Goal: Information Seeking & Learning: Check status

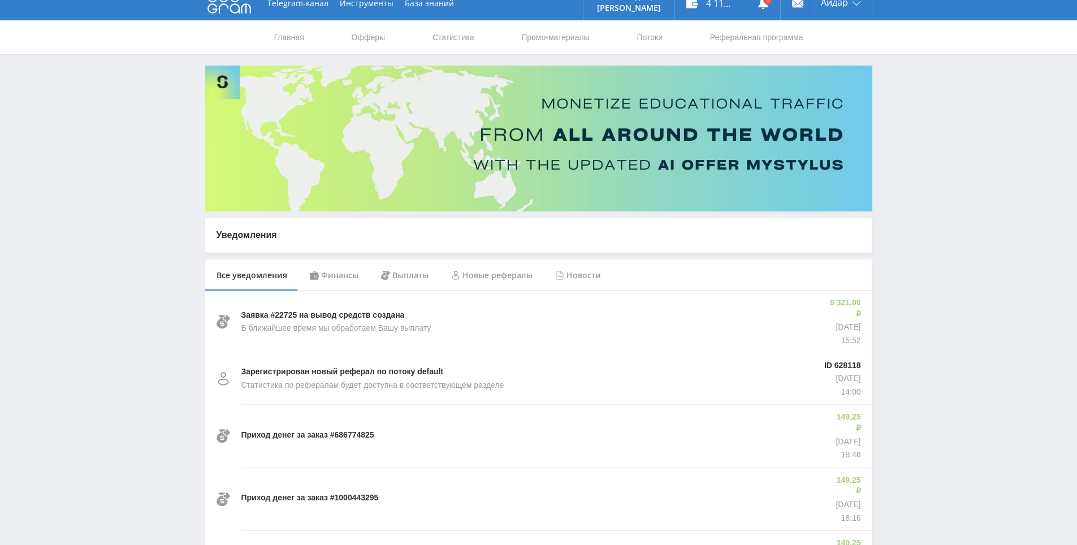
scroll to position [17, 0]
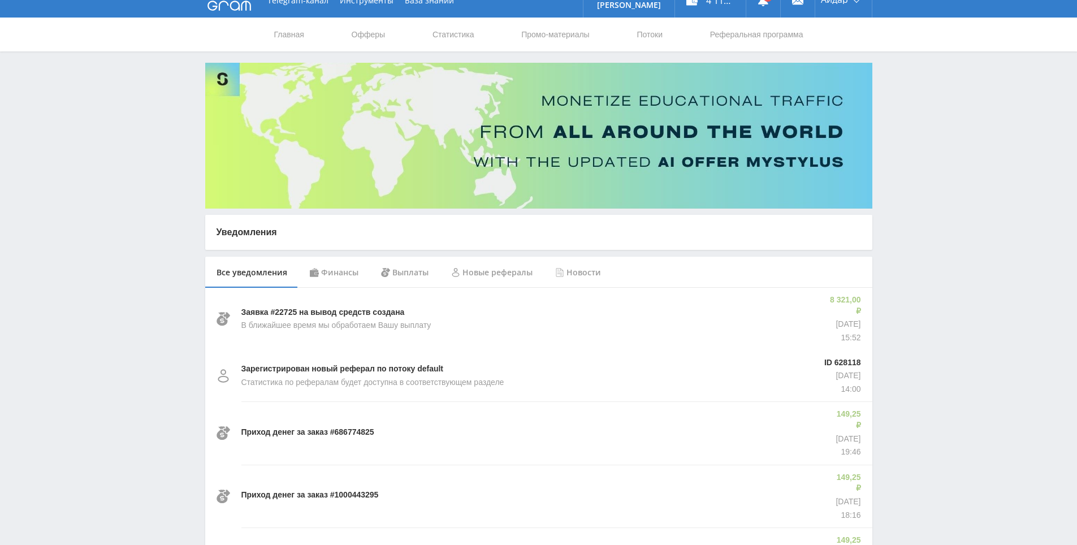
drag, startPoint x: 925, startPoint y: 232, endPoint x: 922, endPoint y: 242, distance: 11.3
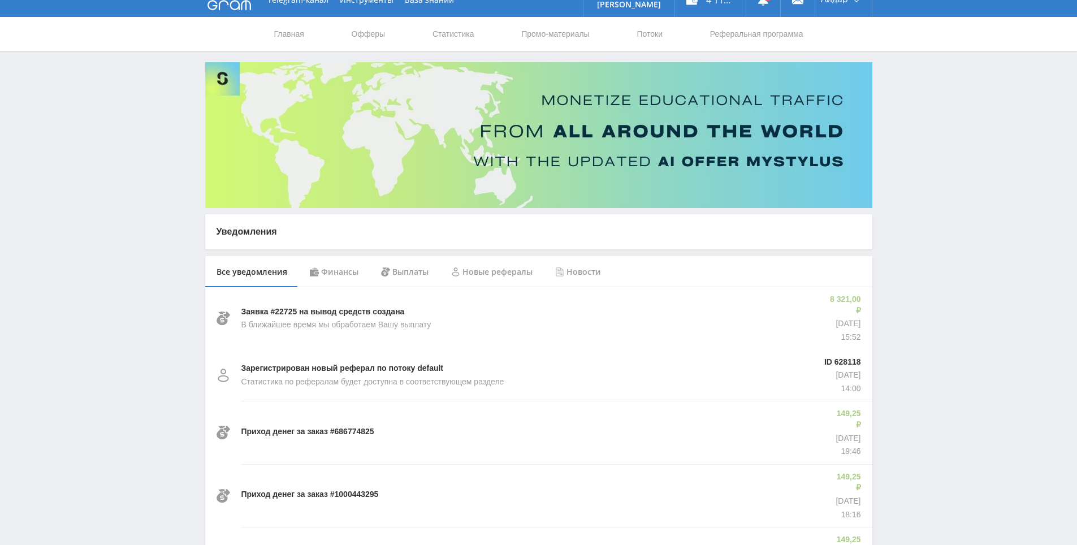
drag, startPoint x: 922, startPoint y: 242, endPoint x: 922, endPoint y: 236, distance: 6.2
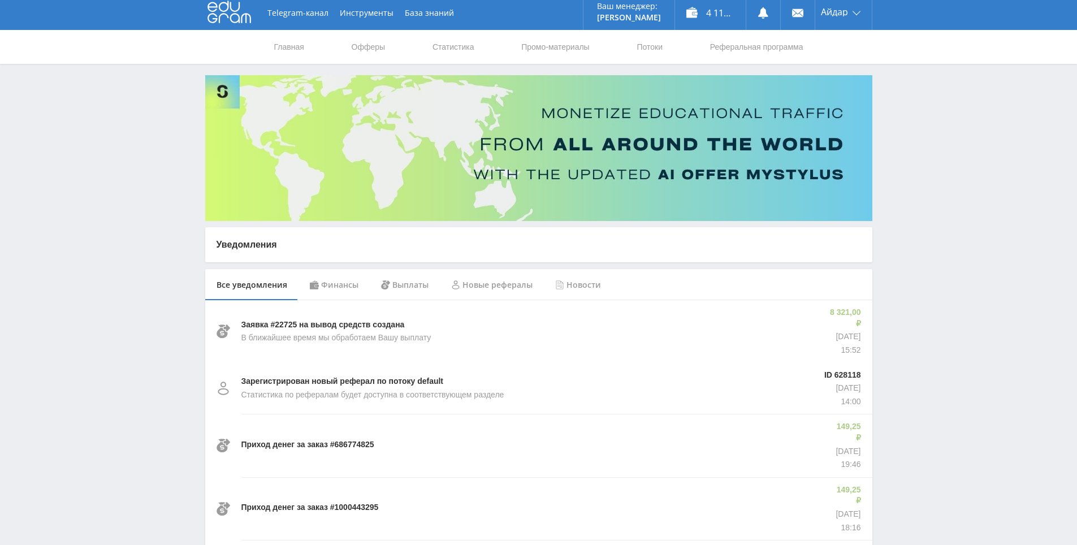
scroll to position [0, 0]
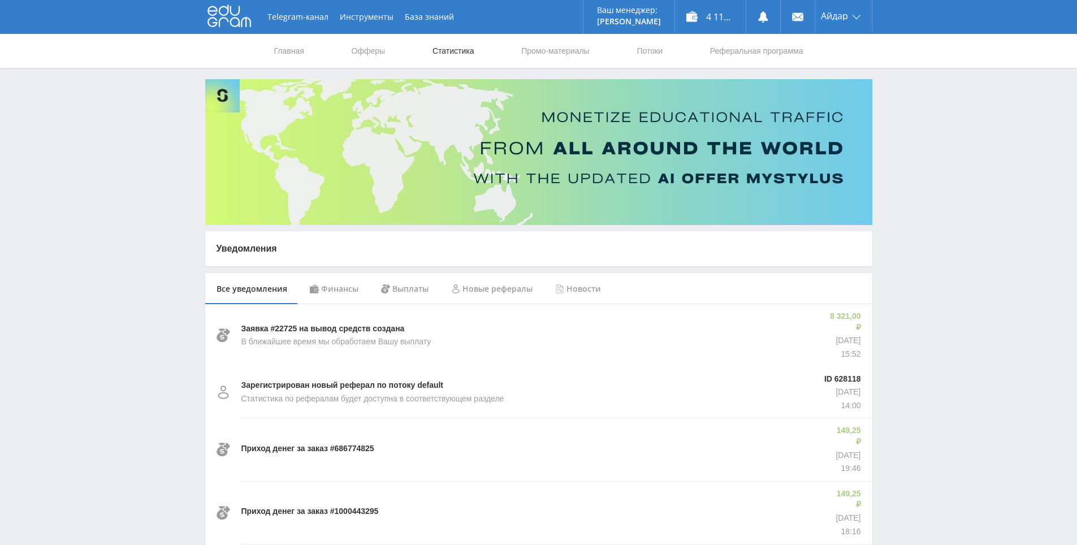
click at [470, 45] on link "Статистика" at bounding box center [453, 51] width 44 height 34
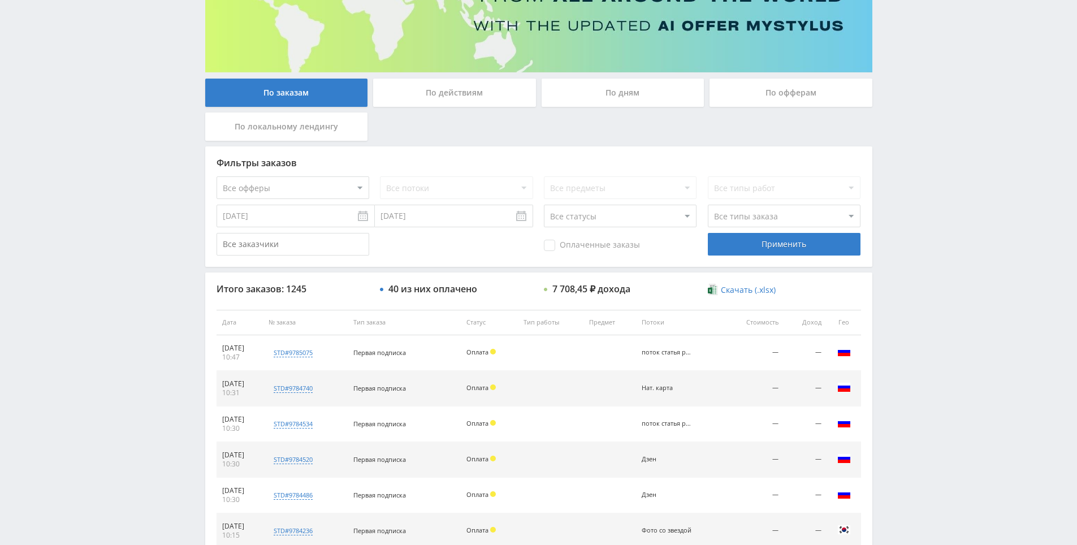
scroll to position [404, 0]
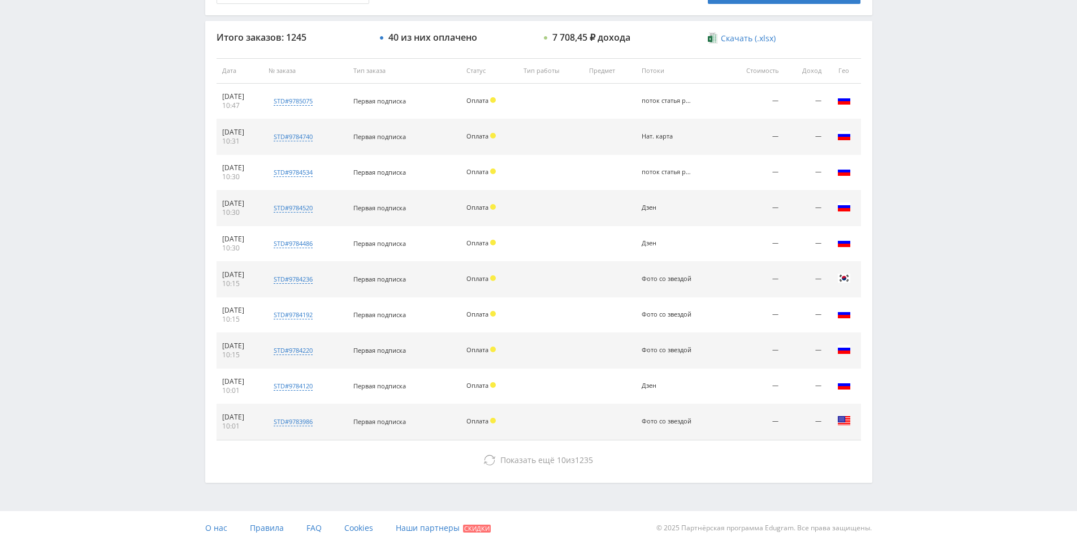
drag, startPoint x: 1059, startPoint y: 344, endPoint x: 1024, endPoint y: 448, distance: 109.0
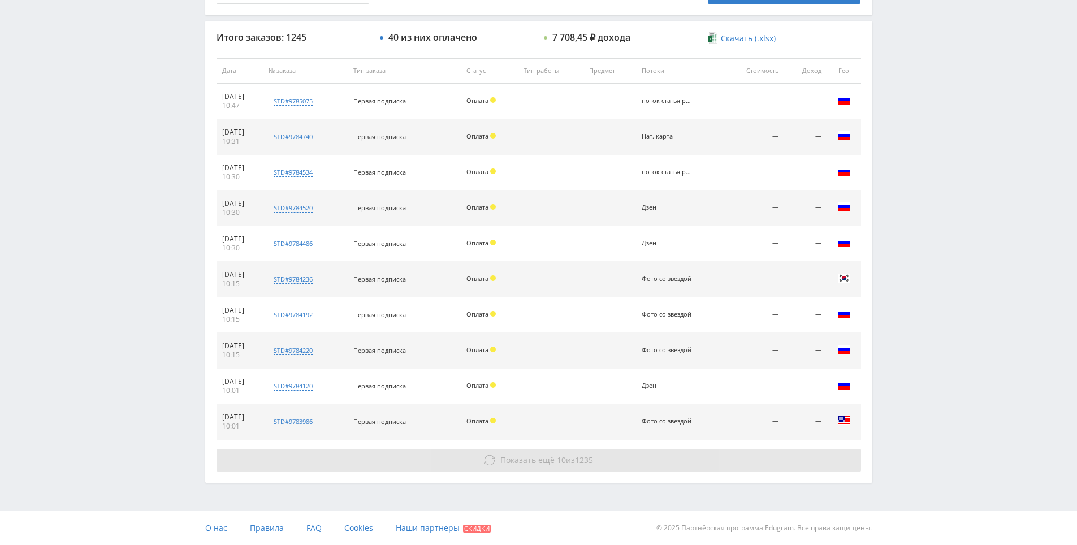
click at [674, 467] on button "Показать ещё 10 из 1235" at bounding box center [538, 460] width 644 height 23
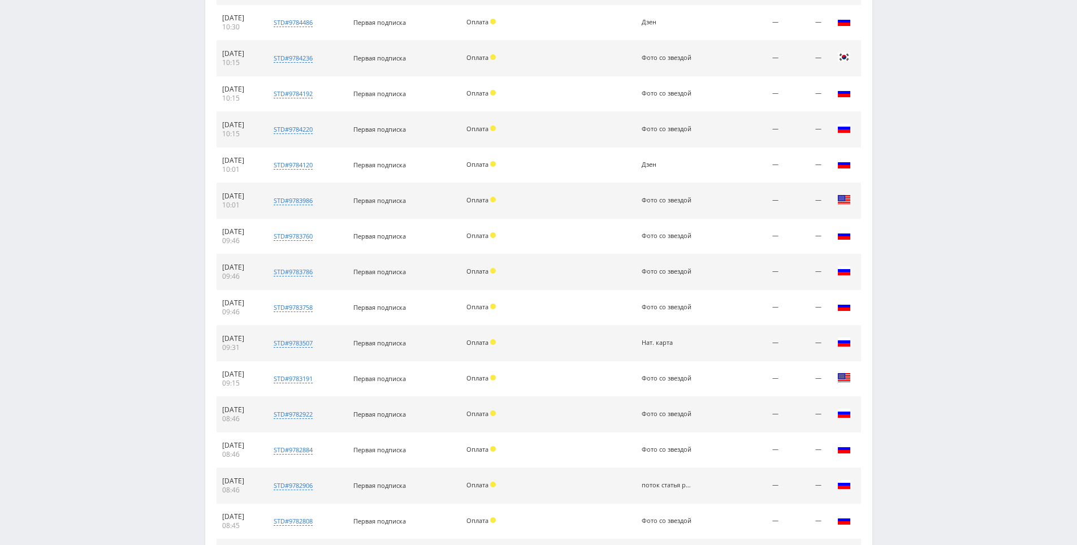
drag, startPoint x: 904, startPoint y: 346, endPoint x: 862, endPoint y: 418, distance: 82.6
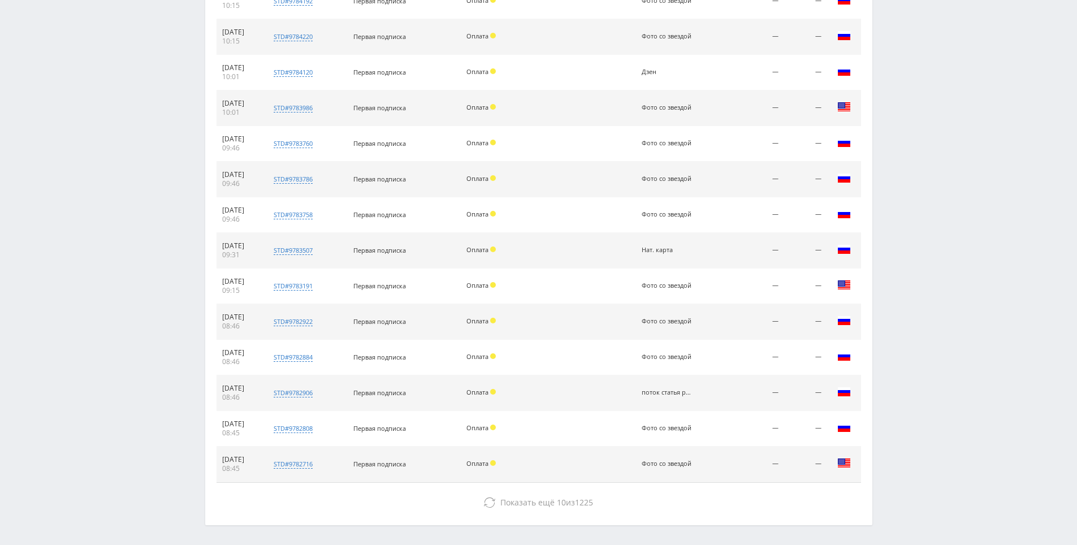
scroll to position [760, 0]
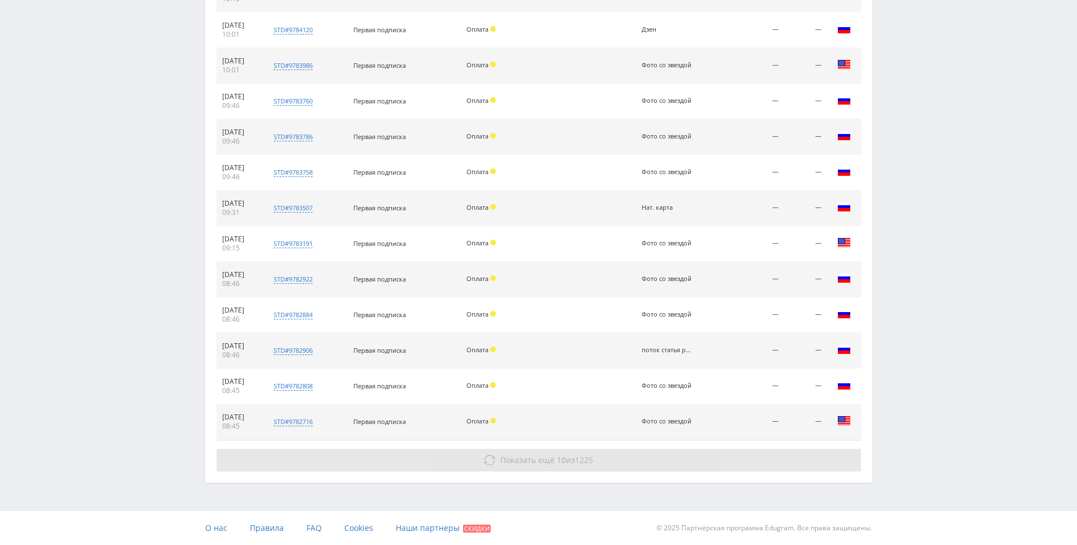
click at [556, 467] on button "Показать ещё 10 из 1225" at bounding box center [538, 460] width 644 height 23
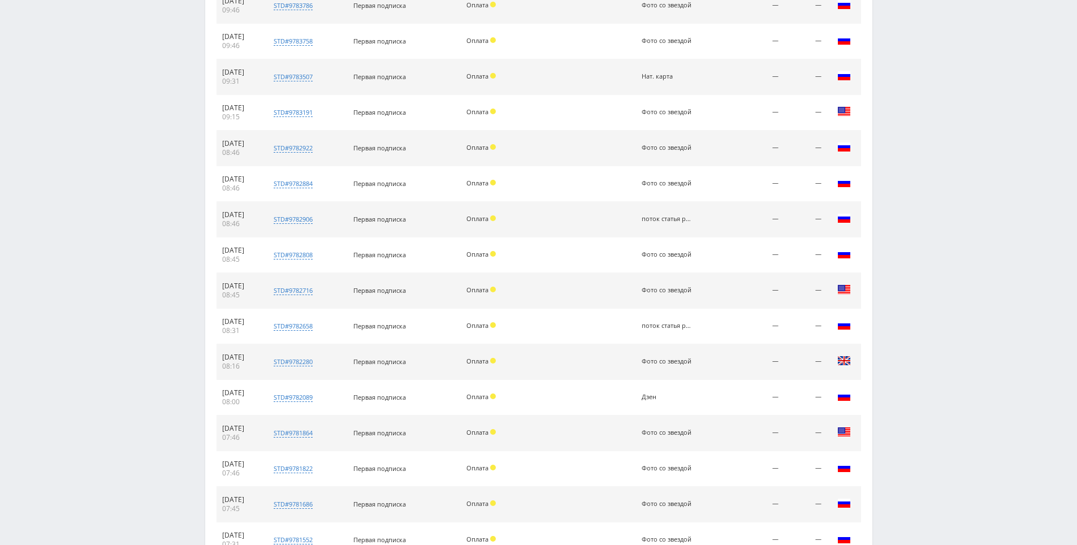
drag, startPoint x: 973, startPoint y: 475, endPoint x: 973, endPoint y: 518, distance: 43.0
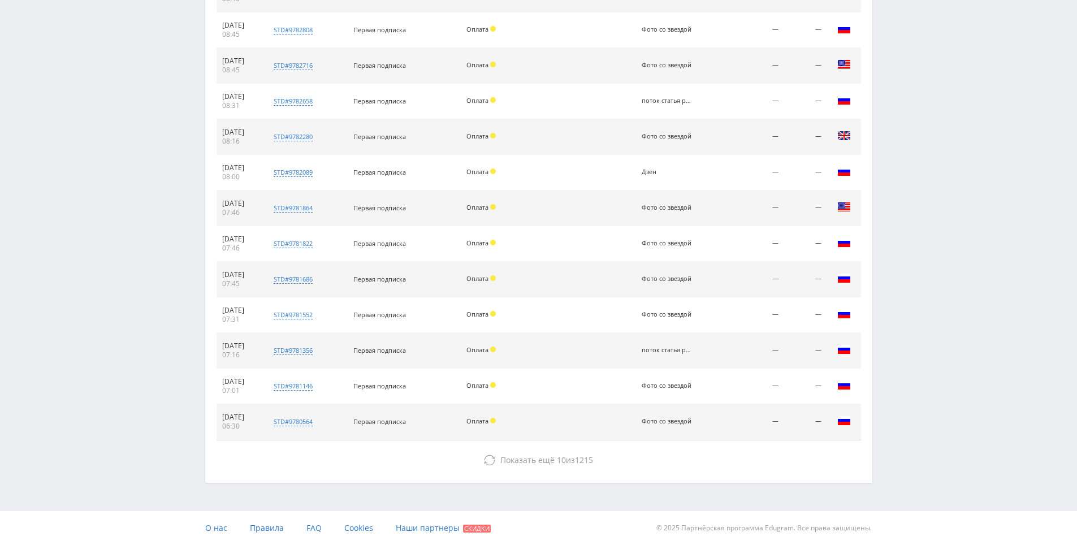
drag, startPoint x: 950, startPoint y: 454, endPoint x: 964, endPoint y: 518, distance: 65.3
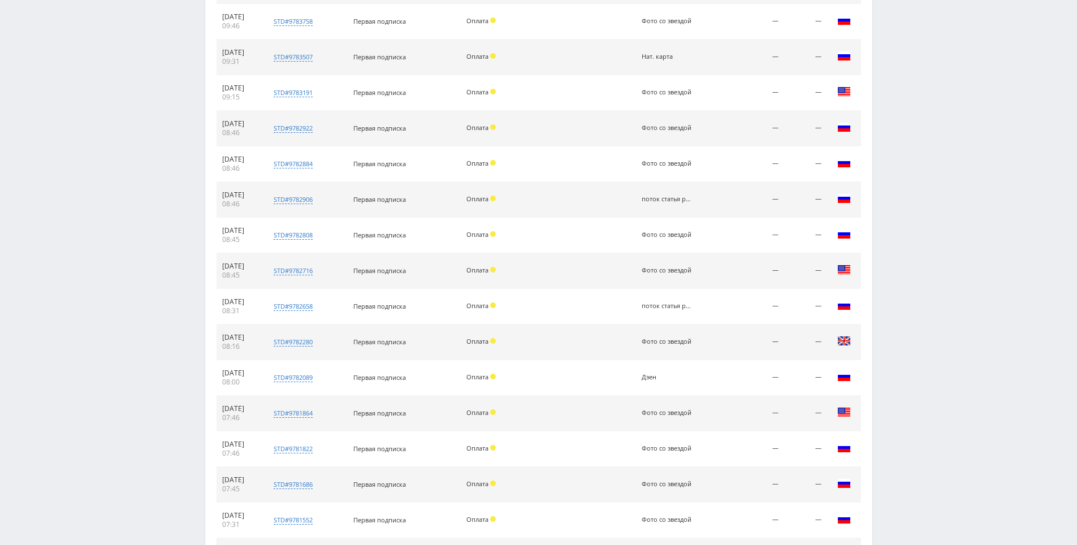
scroll to position [445, 0]
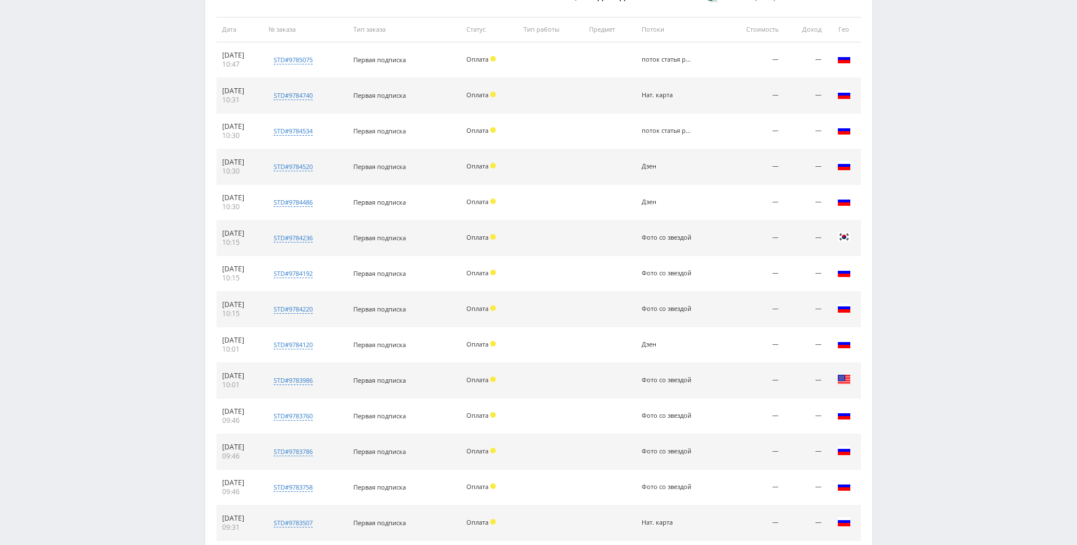
drag, startPoint x: 933, startPoint y: 422, endPoint x: 861, endPoint y: 171, distance: 261.7
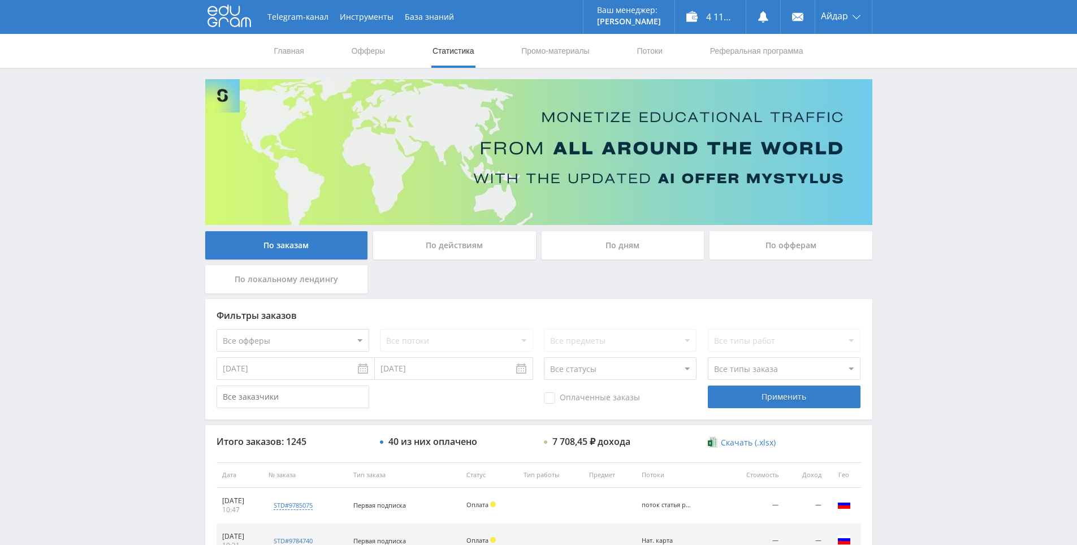
drag, startPoint x: 965, startPoint y: 229, endPoint x: 918, endPoint y: 141, distance: 100.4
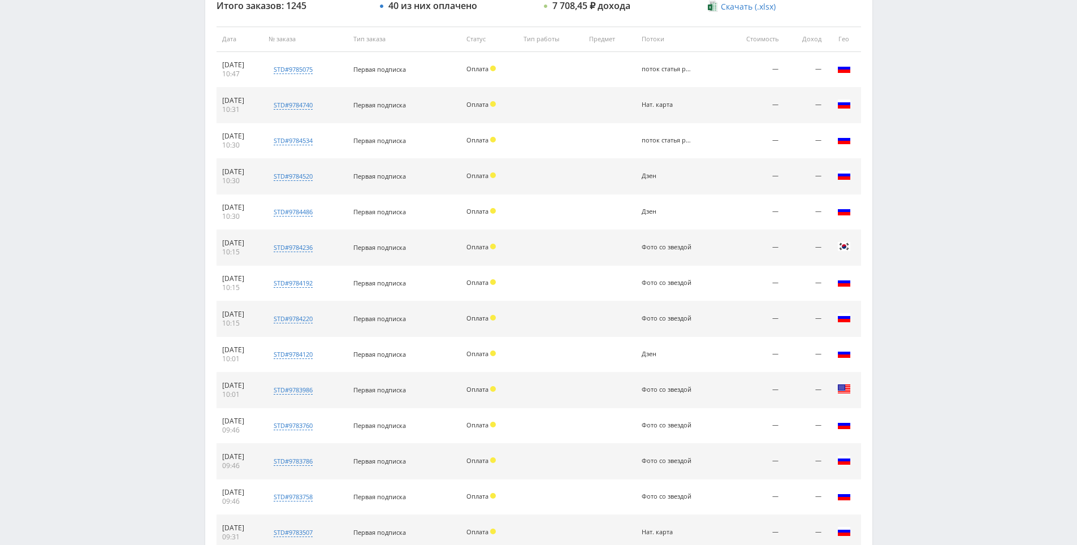
drag, startPoint x: 894, startPoint y: 122, endPoint x: 881, endPoint y: 149, distance: 30.1
click at [897, 117] on div "Telegram-канал Инструменты База знаний Ваш менеджер: [PERSON_NAME] Online @edug…" at bounding box center [538, 392] width 1077 height 1661
click at [901, 123] on div "Telegram-канал Инструменты База знаний Ваш менеджер: [PERSON_NAME] Online @edug…" at bounding box center [538, 392] width 1077 height 1661
click at [895, 90] on div "Telegram-канал Инструменты База знаний Ваш менеджер: [PERSON_NAME] Online @edug…" at bounding box center [538, 392] width 1077 height 1661
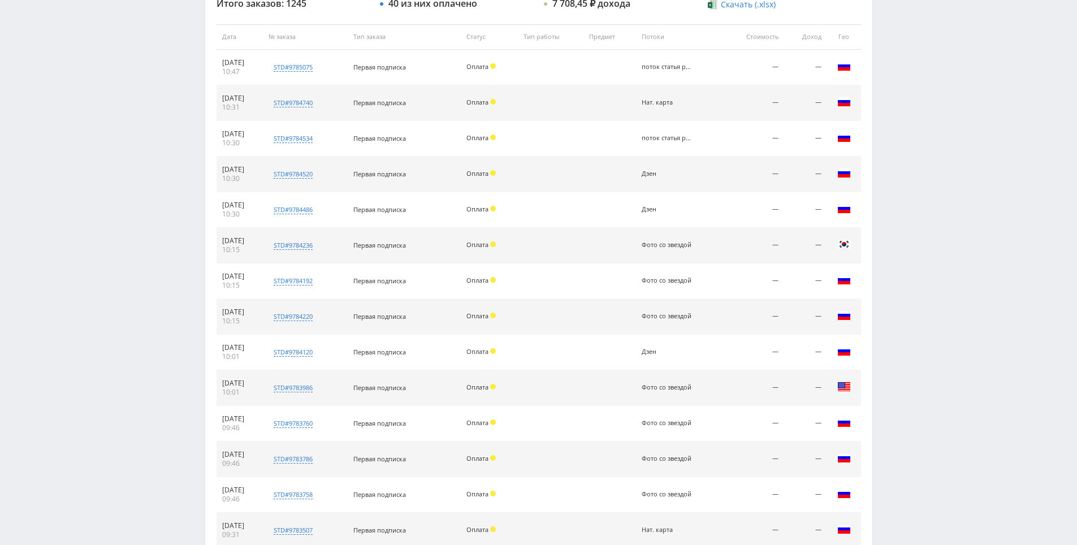
click at [895, 90] on div "Telegram-канал Инструменты База знаний Ваш менеджер: [PERSON_NAME] Online @edug…" at bounding box center [538, 392] width 1077 height 1661
drag, startPoint x: 891, startPoint y: 65, endPoint x: 892, endPoint y: 71, distance: 6.2
click at [891, 66] on div "Telegram-канал Инструменты База знаний Ваш менеджер: [PERSON_NAME] Online @edug…" at bounding box center [538, 392] width 1077 height 1661
click at [892, 71] on div "Telegram-канал Инструменты База знаний Ваш менеджер: [PERSON_NAME] Online @edug…" at bounding box center [538, 392] width 1077 height 1661
drag, startPoint x: 890, startPoint y: 66, endPoint x: 890, endPoint y: 74, distance: 8.5
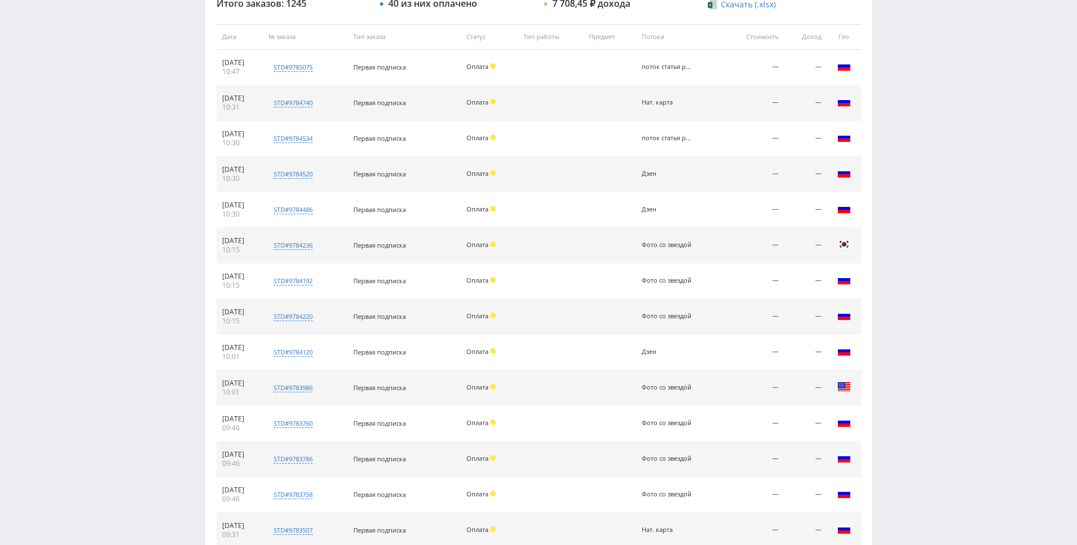
click at [890, 66] on div "Telegram-канал Инструменты База знаний Ваш менеджер: [PERSON_NAME] Online @edug…" at bounding box center [538, 392] width 1077 height 1661
click at [890, 74] on div "Telegram-канал Инструменты База знаний Ваш менеджер: [PERSON_NAME] Online @edug…" at bounding box center [538, 392] width 1077 height 1661
click at [887, 60] on div "Telegram-канал Инструменты База знаний Ваш менеджер: [PERSON_NAME] Online @edug…" at bounding box center [538, 392] width 1077 height 1661
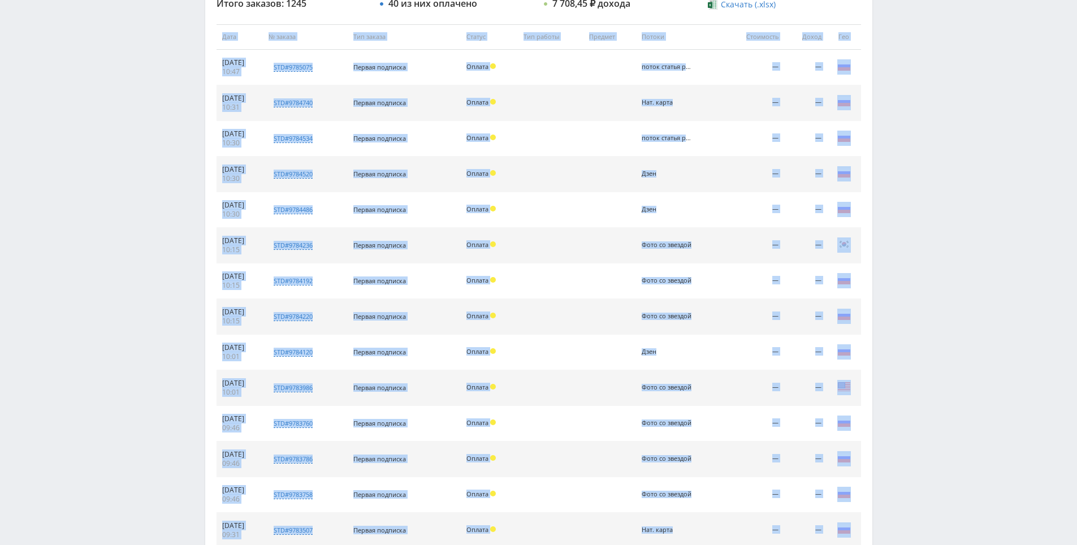
click at [887, 60] on div "Telegram-канал Инструменты База знаний Ваш менеджер: [PERSON_NAME] Online @edug…" at bounding box center [538, 392] width 1077 height 1661
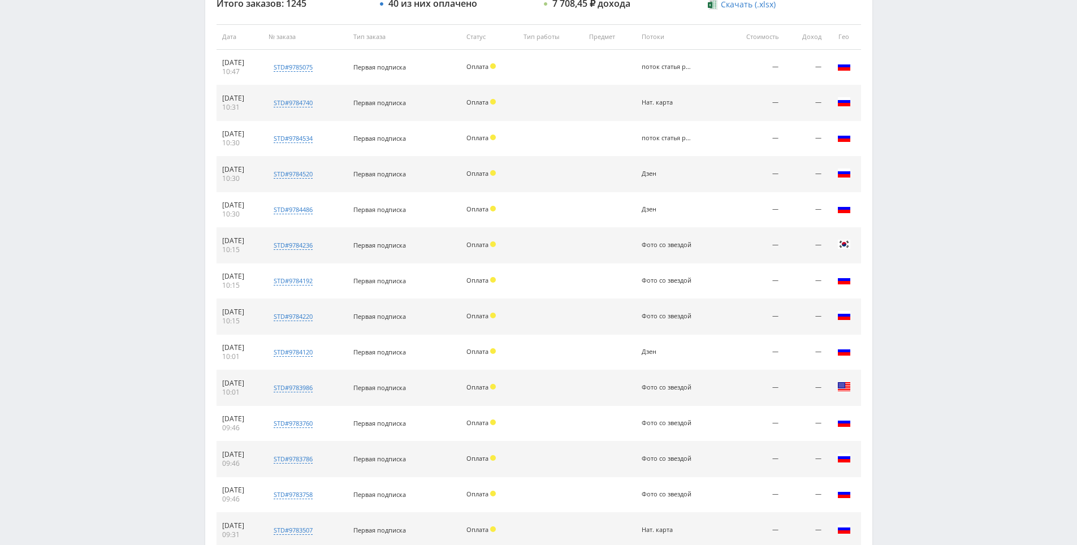
click at [884, 53] on div "Telegram-канал Инструменты База знаний Ваш менеджер: [PERSON_NAME] Online @edug…" at bounding box center [538, 392] width 1077 height 1661
click at [882, 48] on div "Telegram-канал Инструменты База знаний Ваш менеджер: [PERSON_NAME] Online @edug…" at bounding box center [538, 392] width 1077 height 1661
click at [881, 42] on div "Telegram-канал Инструменты База знаний Ваш менеджер: [PERSON_NAME] Online @edug…" at bounding box center [538, 392] width 1077 height 1661
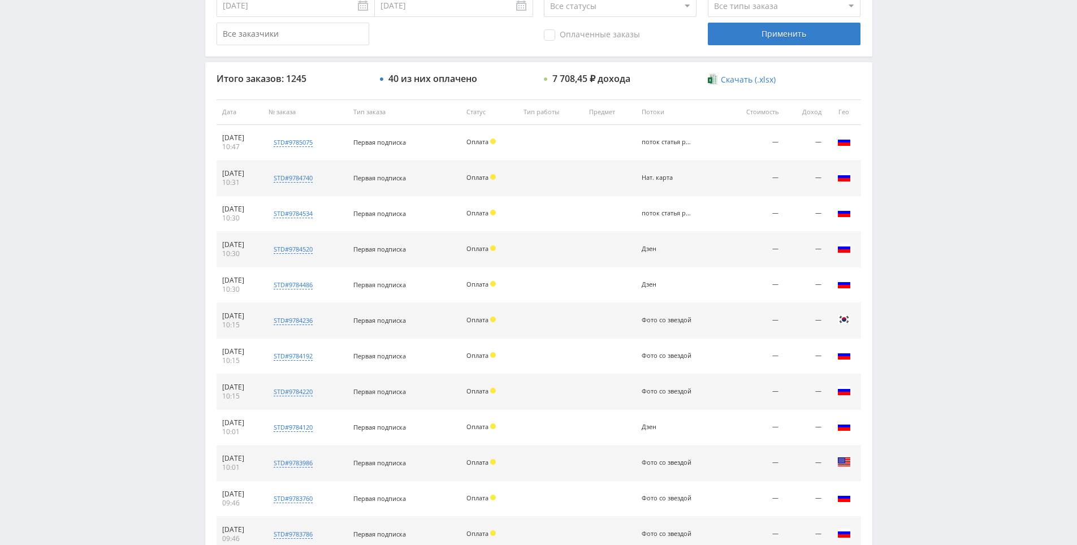
scroll to position [34, 0]
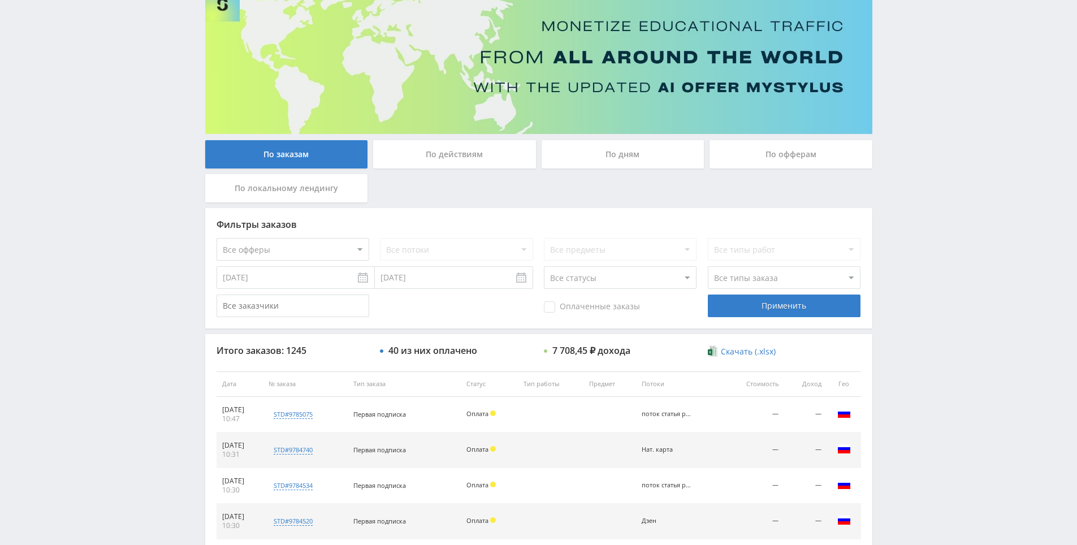
drag, startPoint x: 881, startPoint y: 47, endPoint x: 831, endPoint y: -43, distance: 102.7
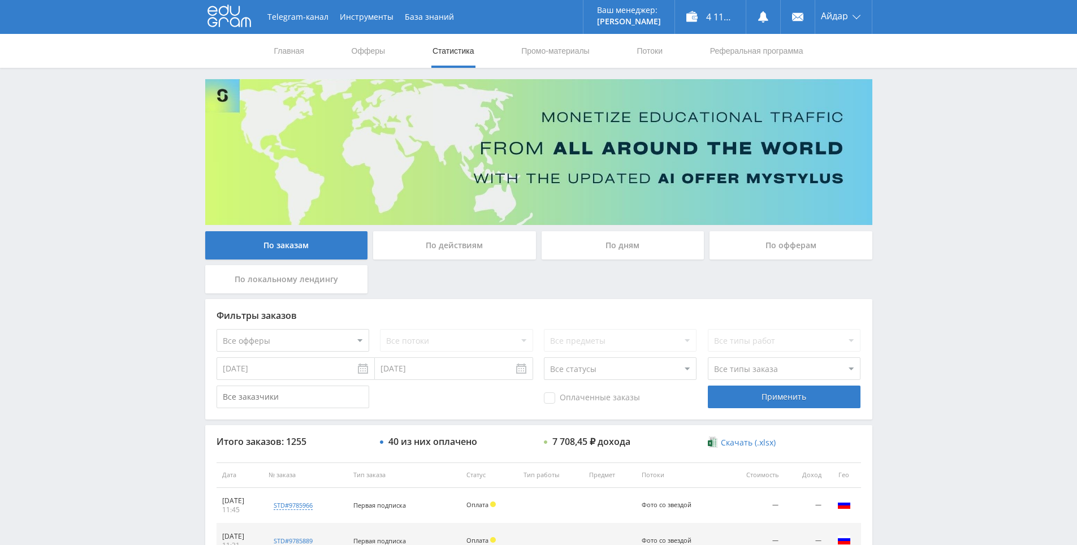
scroll to position [404, 0]
drag, startPoint x: 968, startPoint y: 248, endPoint x: 960, endPoint y: 185, distance: 62.7
click at [960, 185] on div "Telegram-канал Инструменты База знаний Ваш менеджер: [PERSON_NAME] Online @edug…" at bounding box center [538, 474] width 1077 height 949
click at [923, 180] on div "Telegram-канал Инструменты База знаний Ваш менеджер: [PERSON_NAME] Online @edug…" at bounding box center [538, 474] width 1077 height 949
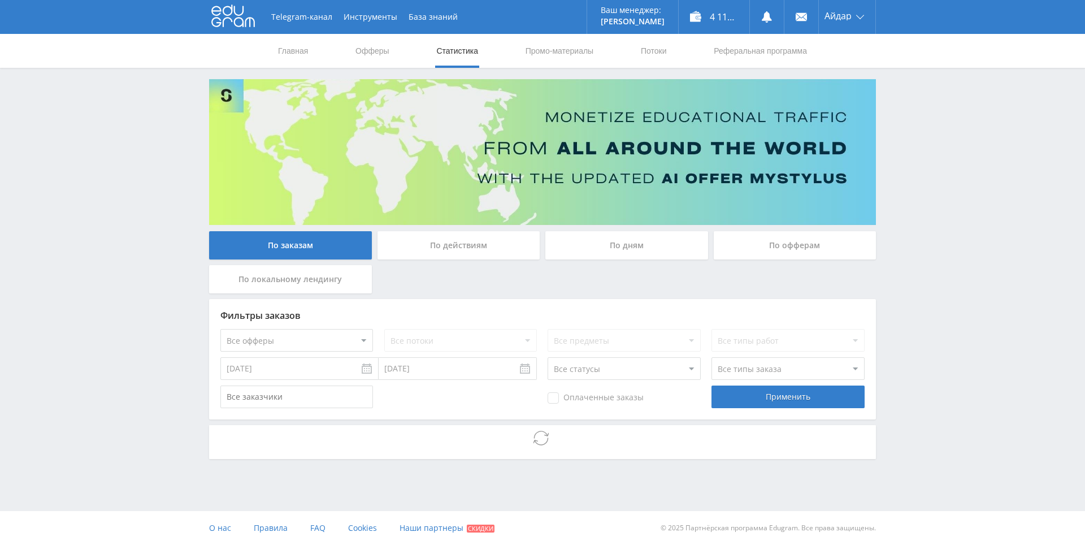
click at [910, 134] on div "Telegram-канал Инструменты База знаний Ваш менеджер: [PERSON_NAME] Online @edug…" at bounding box center [542, 260] width 1085 height 521
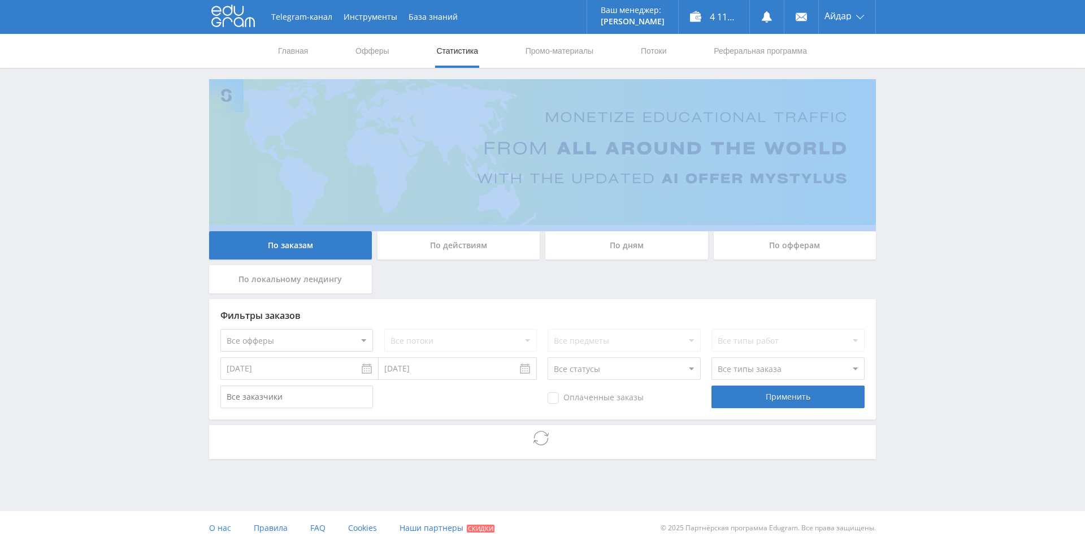
drag, startPoint x: 909, startPoint y: 133, endPoint x: 903, endPoint y: 125, distance: 10.2
click at [908, 132] on div "Telegram-канал Инструменты База знаний Ваш менеджер: [PERSON_NAME] Online @edug…" at bounding box center [542, 260] width 1085 height 521
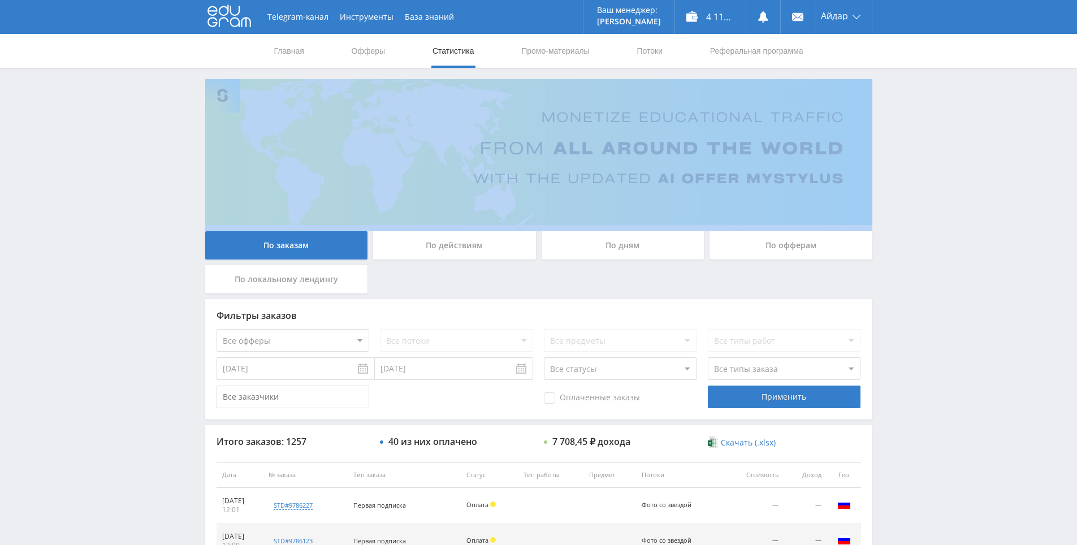
click at [901, 125] on div "Telegram-канал Инструменты База знаний Ваш менеджер: [PERSON_NAME] Online @edug…" at bounding box center [538, 474] width 1077 height 949
click at [896, 112] on div "Telegram-канал Инструменты База знаний Ваш менеджер: [PERSON_NAME] Online @edug…" at bounding box center [538, 474] width 1077 height 949
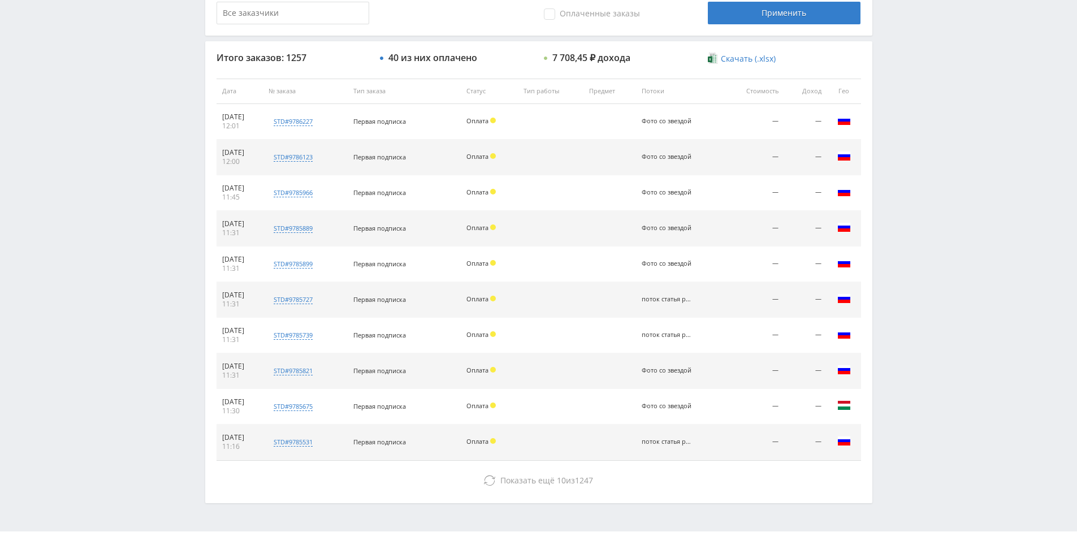
scroll to position [404, 0]
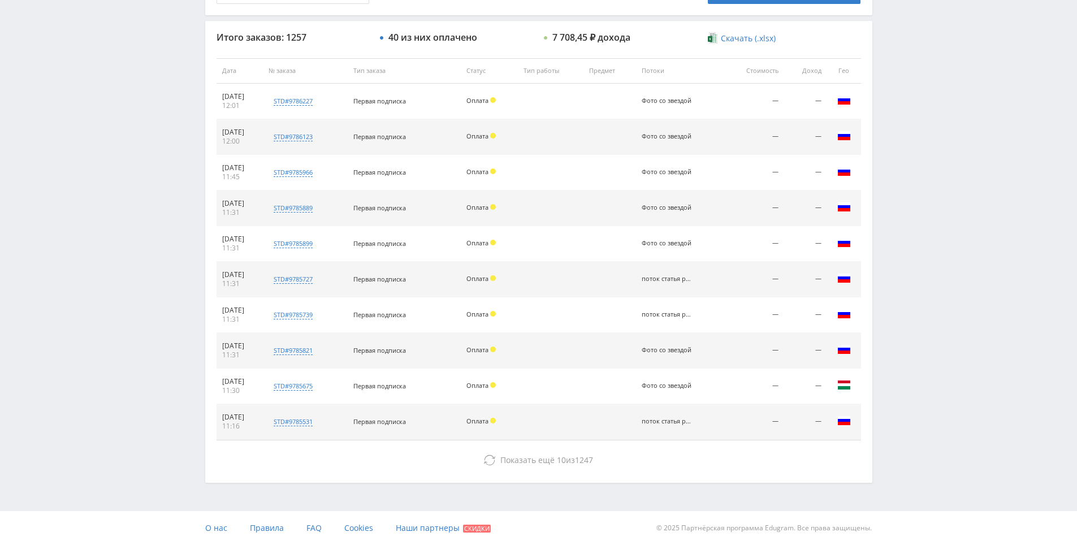
drag, startPoint x: 897, startPoint y: 188, endPoint x: 878, endPoint y: 214, distance: 31.5
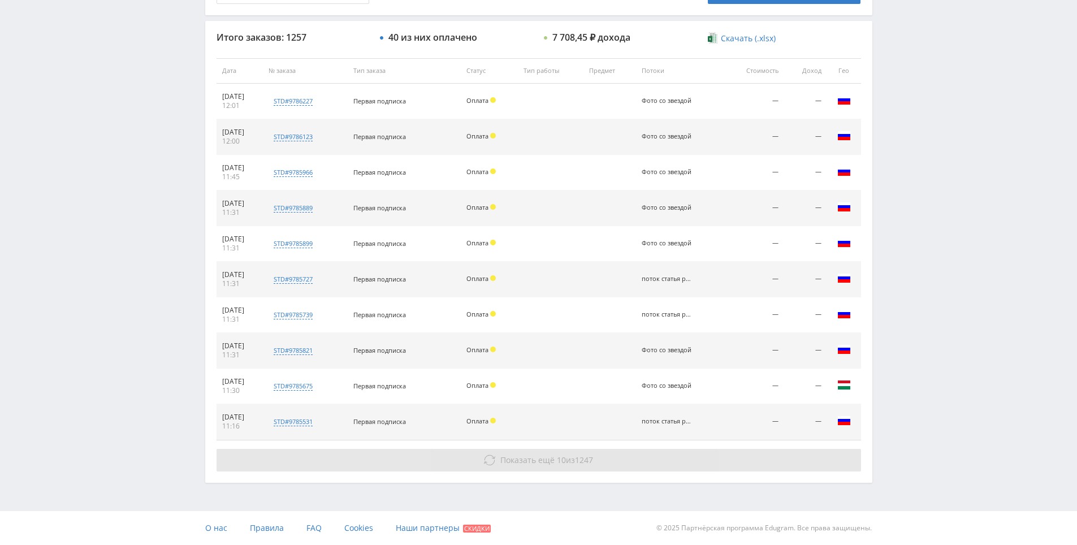
click at [651, 462] on button "Показать ещё 10 из 1247" at bounding box center [538, 460] width 644 height 23
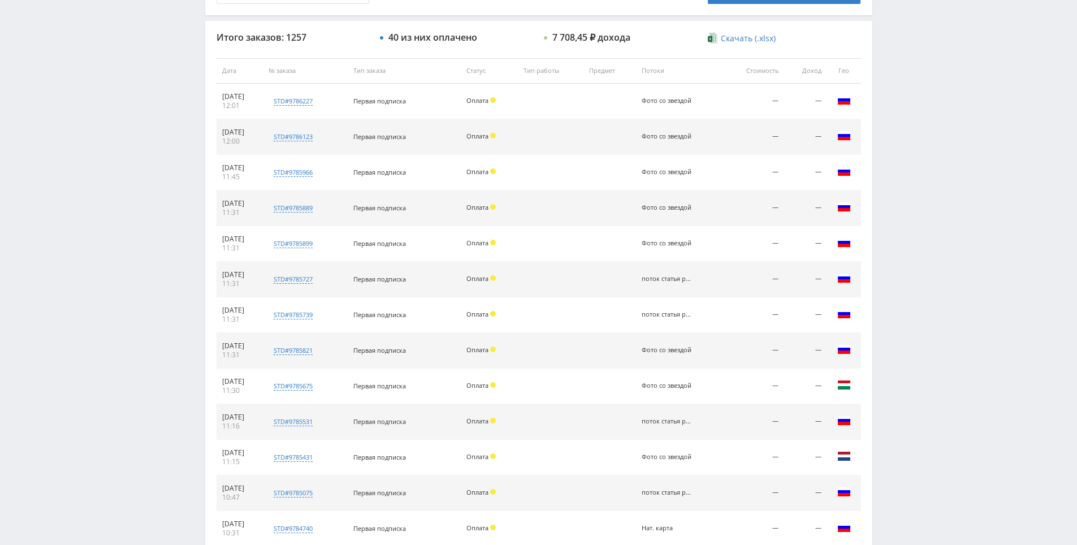
scroll to position [725, 0]
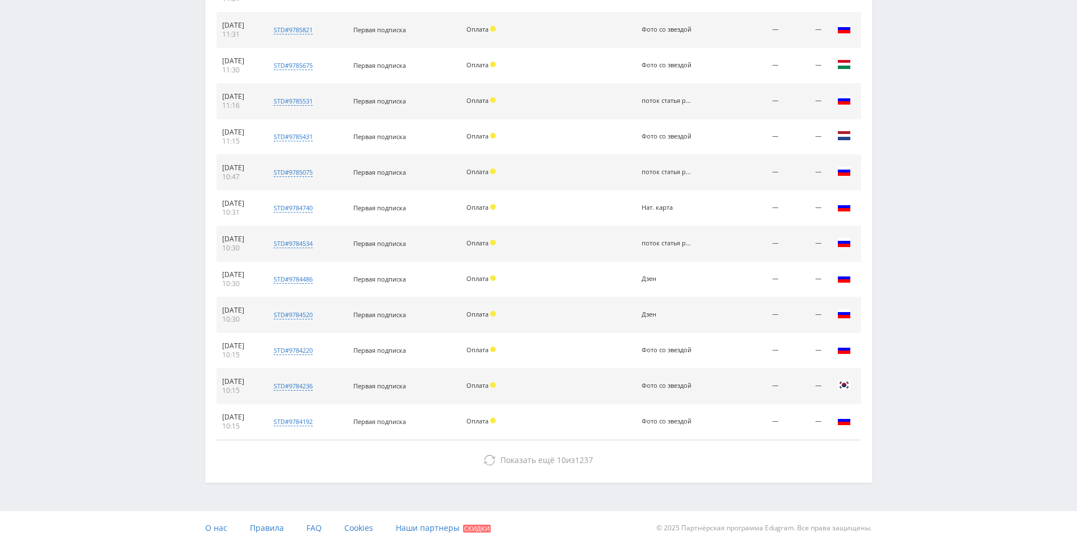
drag, startPoint x: 958, startPoint y: 181, endPoint x: 907, endPoint y: 336, distance: 163.2
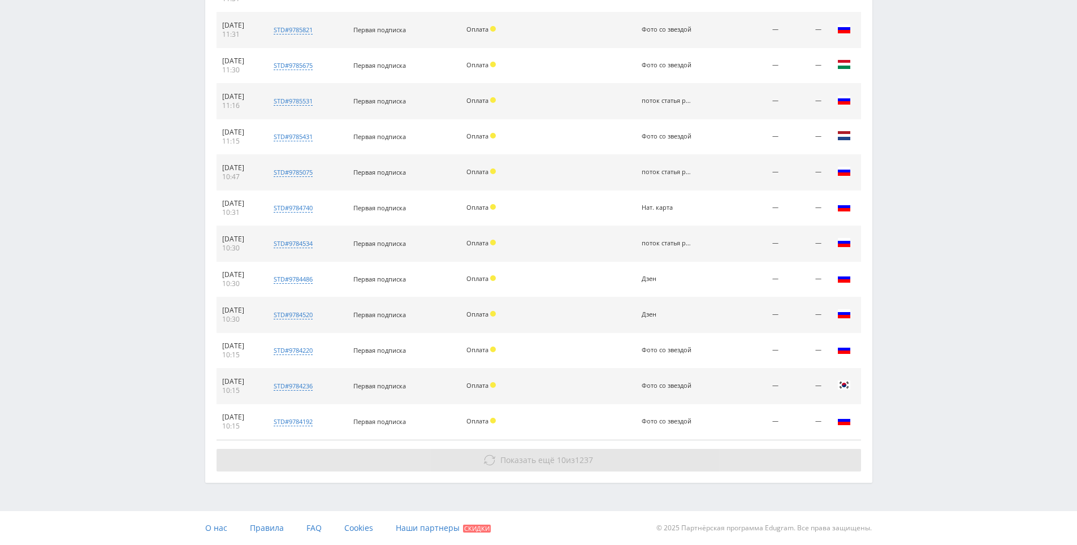
click at [763, 467] on button "Показать ещё 10 из 1237" at bounding box center [538, 460] width 644 height 23
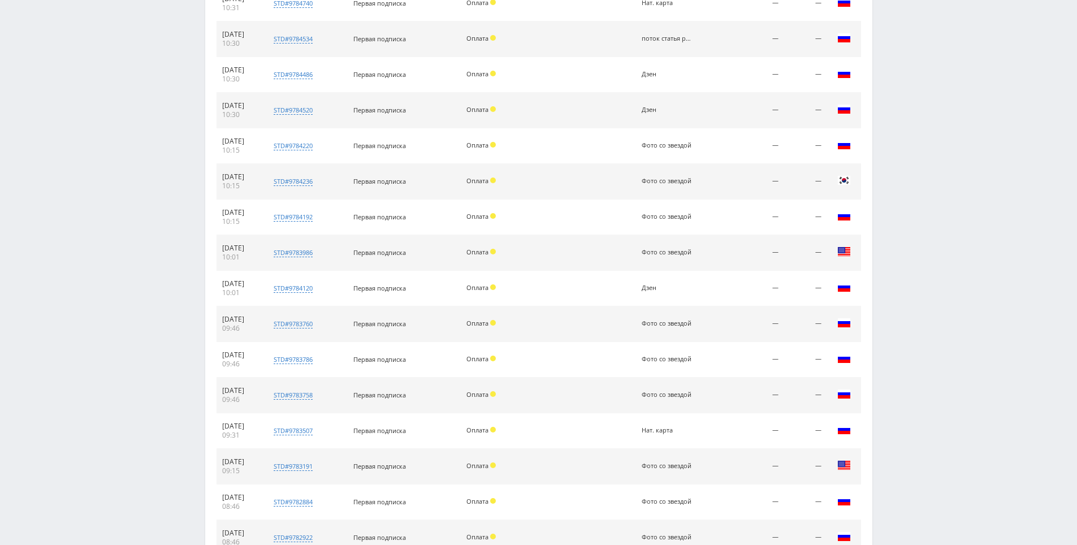
scroll to position [1081, 0]
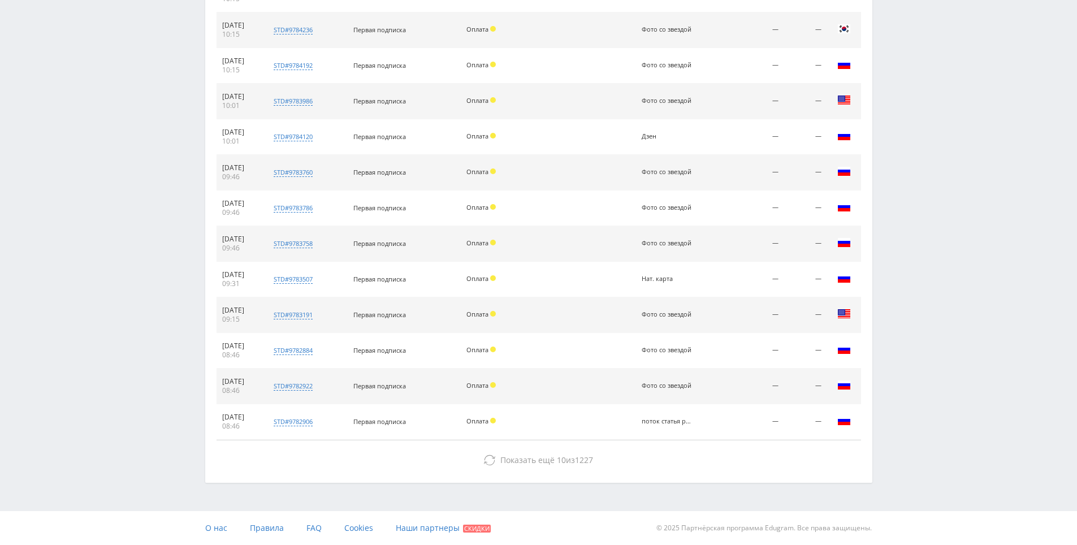
drag, startPoint x: 880, startPoint y: 383, endPoint x: 825, endPoint y: 420, distance: 66.8
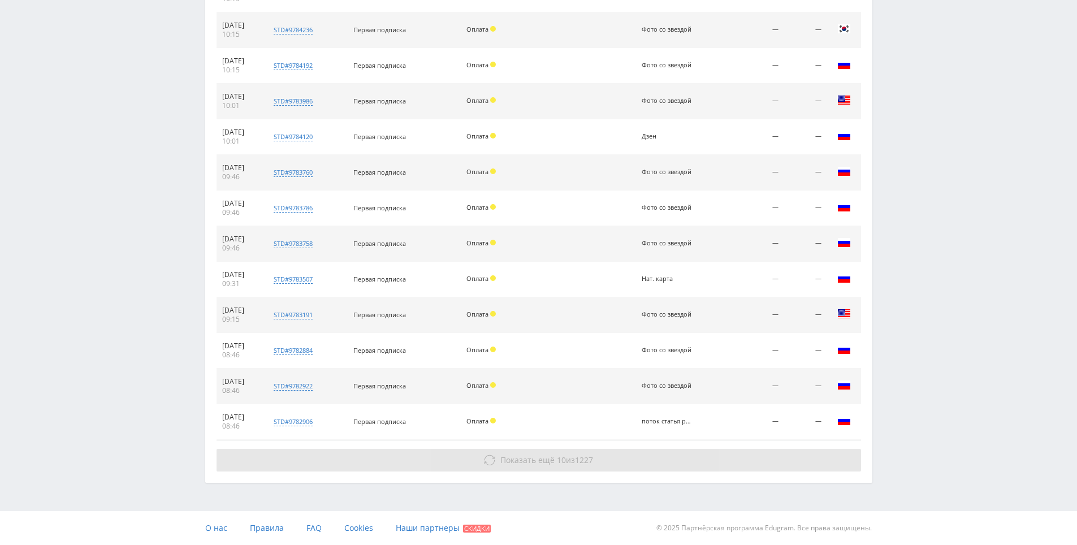
click at [798, 458] on button "Показать ещё 10 из 1227" at bounding box center [538, 460] width 644 height 23
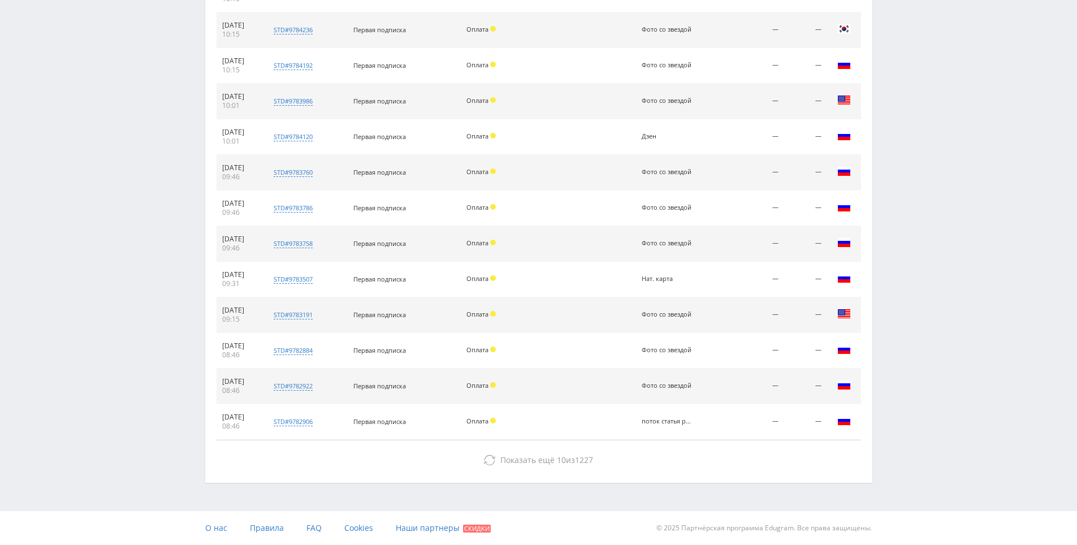
scroll to position [1437, 0]
drag, startPoint x: 914, startPoint y: 200, endPoint x: 881, endPoint y: 417, distance: 219.6
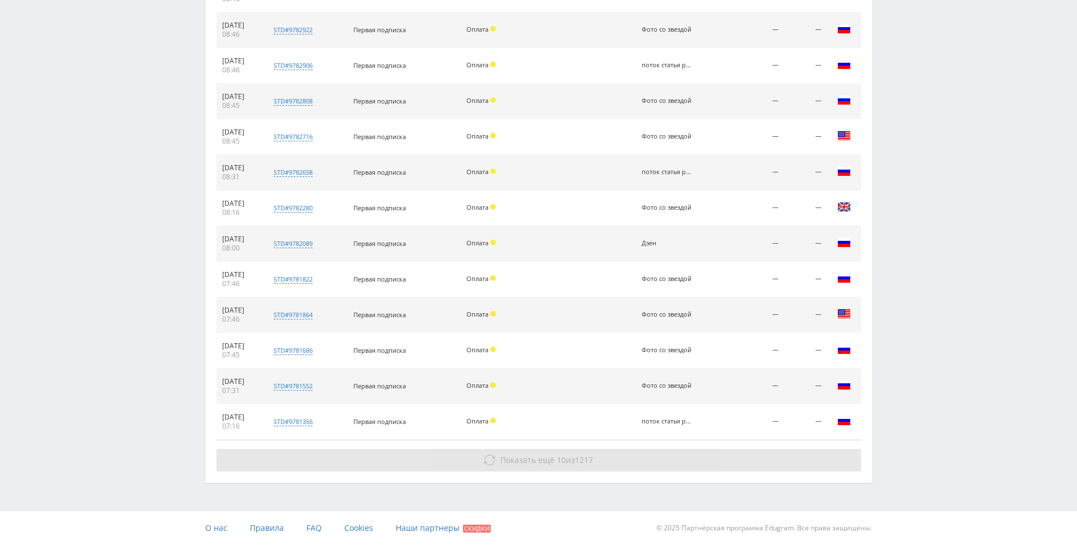
click at [782, 460] on button "Показать ещё 10 из 1217" at bounding box center [538, 460] width 644 height 23
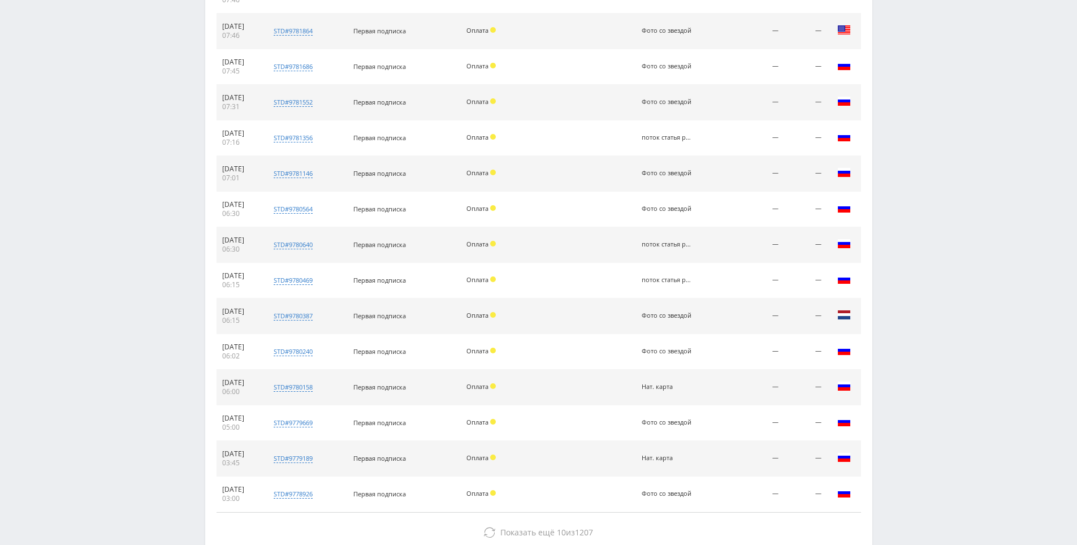
scroll to position [1793, 0]
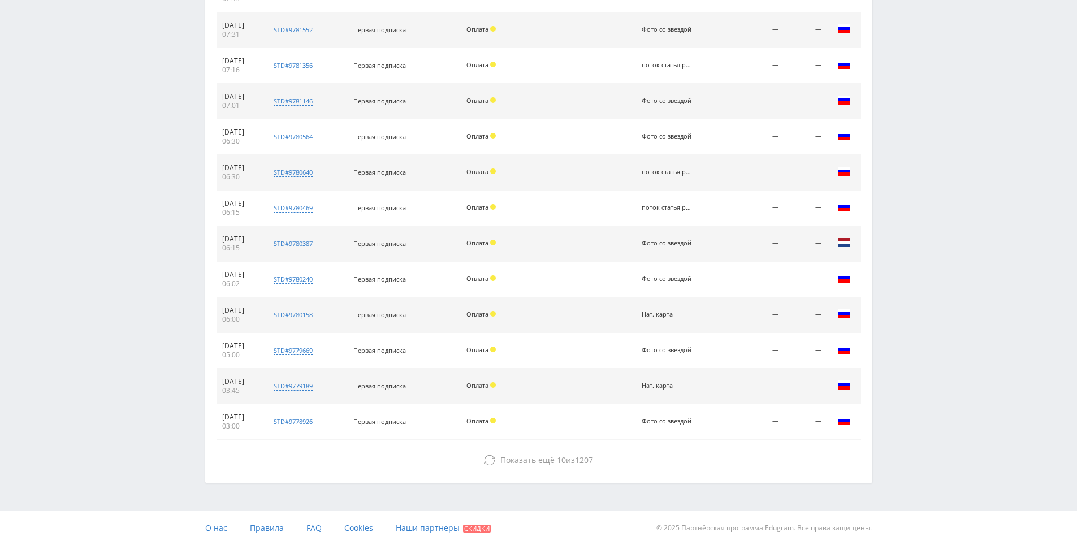
drag, startPoint x: 938, startPoint y: 218, endPoint x: 922, endPoint y: 359, distance: 142.1
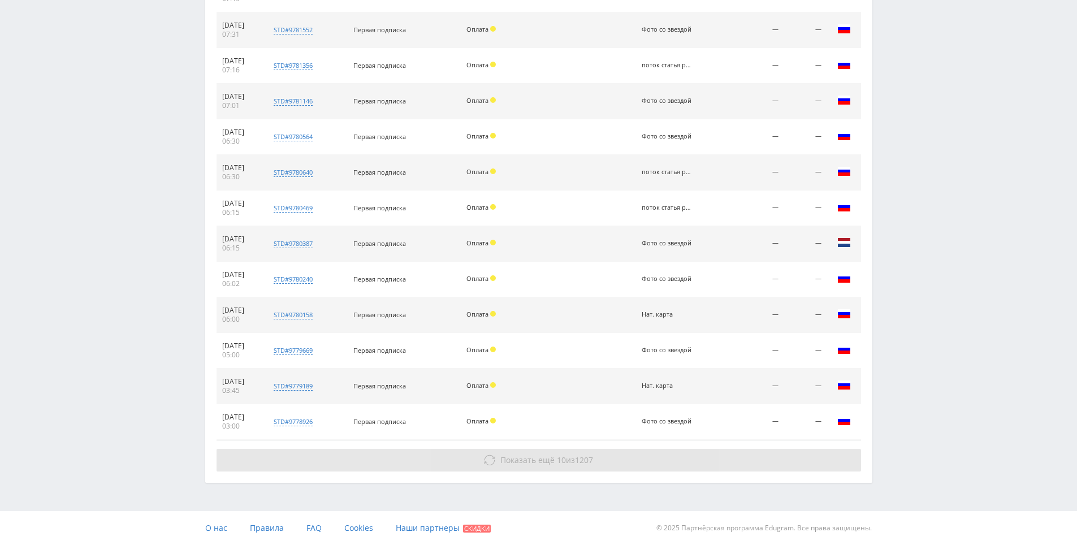
click at [819, 452] on button "Показать ещё 10 из 1207" at bounding box center [538, 460] width 644 height 23
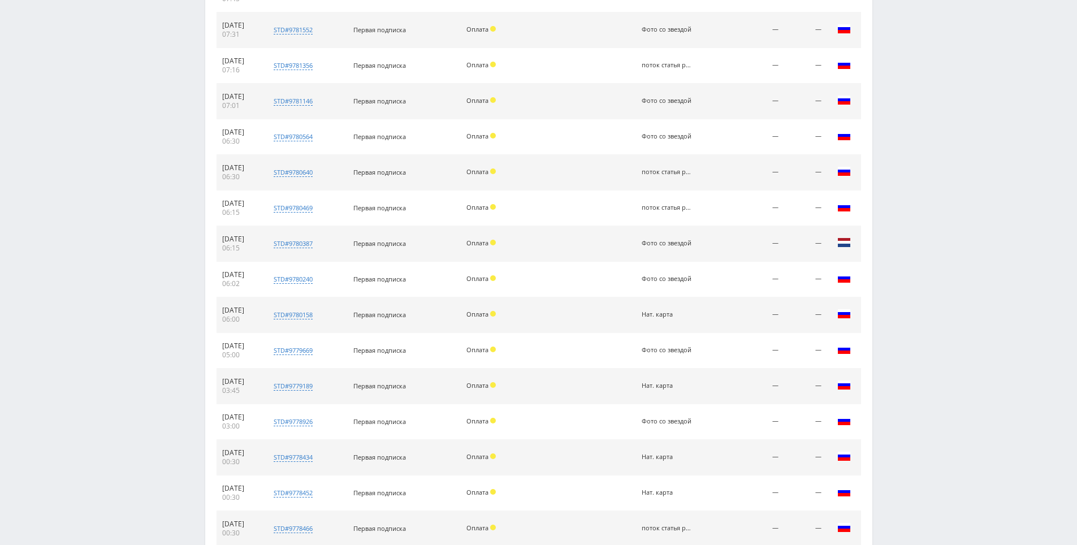
drag, startPoint x: 919, startPoint y: 232, endPoint x: 927, endPoint y: 198, distance: 35.4
drag, startPoint x: 926, startPoint y: 174, endPoint x: 921, endPoint y: 127, distance: 46.6
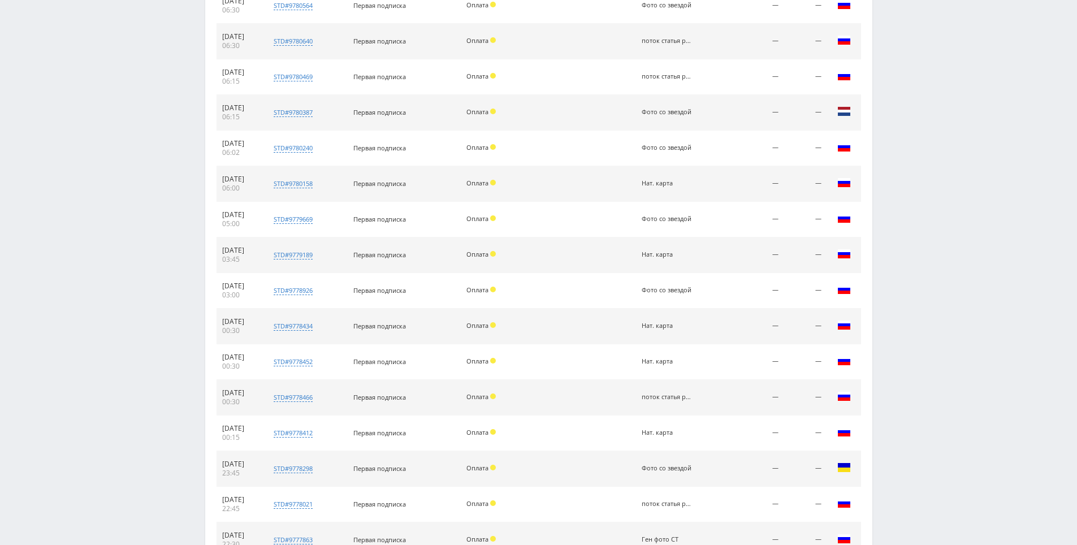
scroll to position [2149, 0]
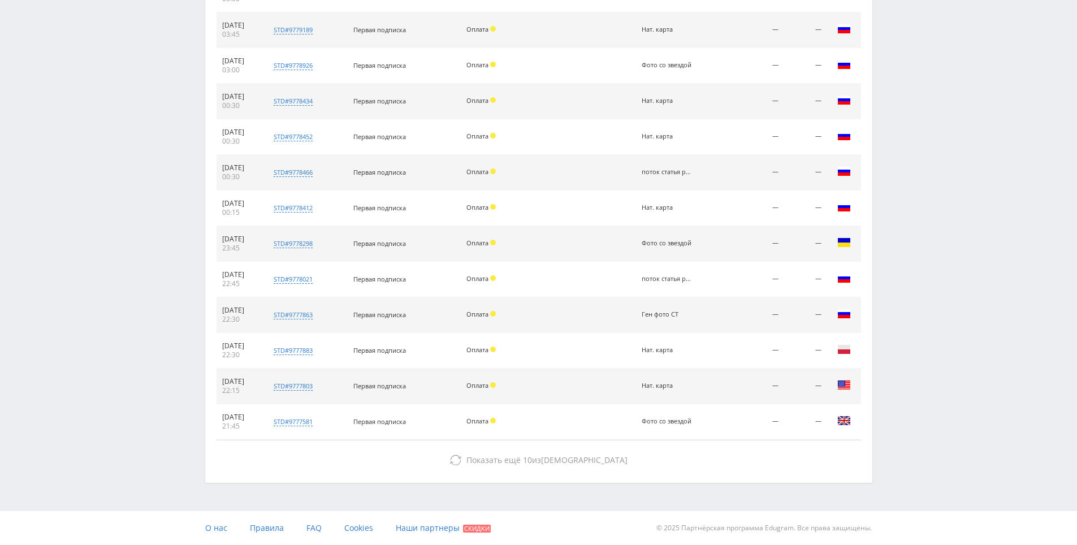
drag, startPoint x: 914, startPoint y: 176, endPoint x: 882, endPoint y: 425, distance: 250.8
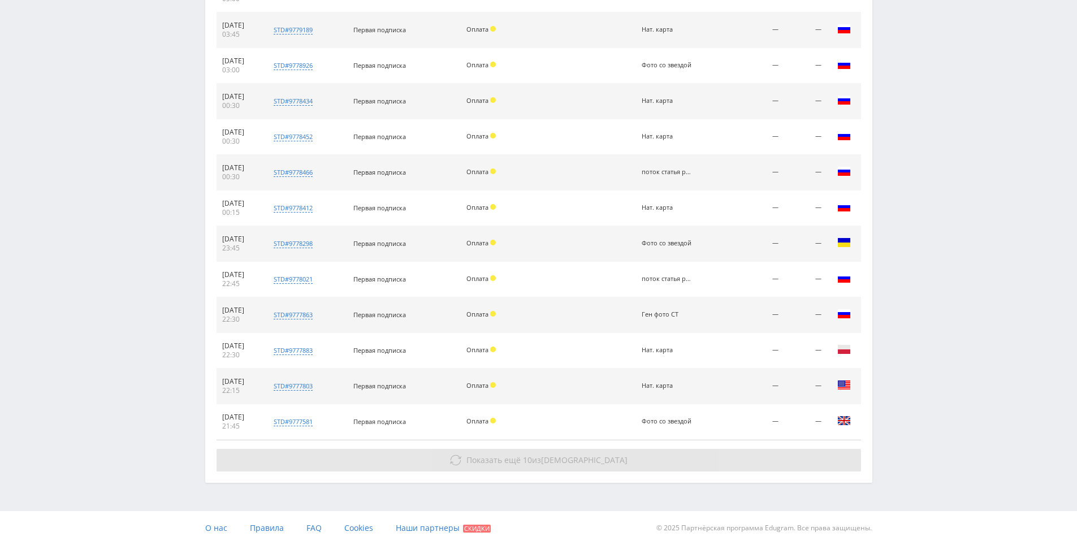
click at [660, 462] on button "Показать ещё 10 из 1197" at bounding box center [538, 460] width 644 height 23
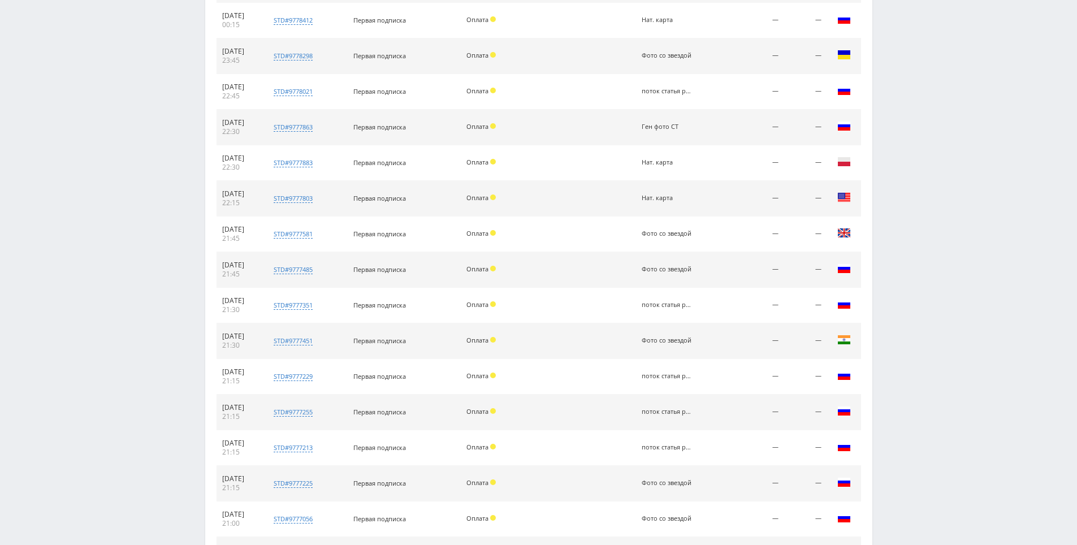
scroll to position [2505, 0]
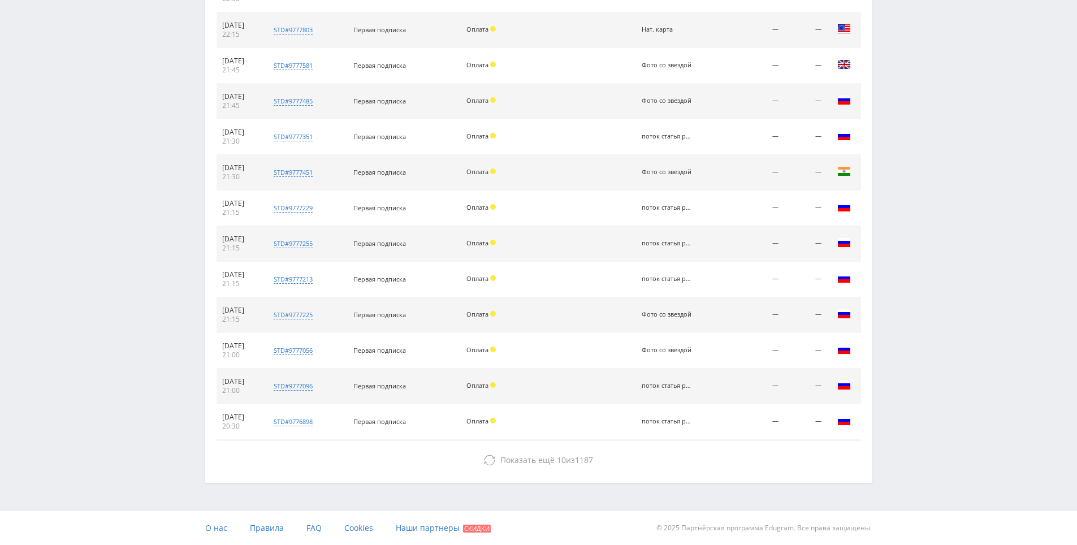
drag, startPoint x: 884, startPoint y: 313, endPoint x: 822, endPoint y: 476, distance: 175.3
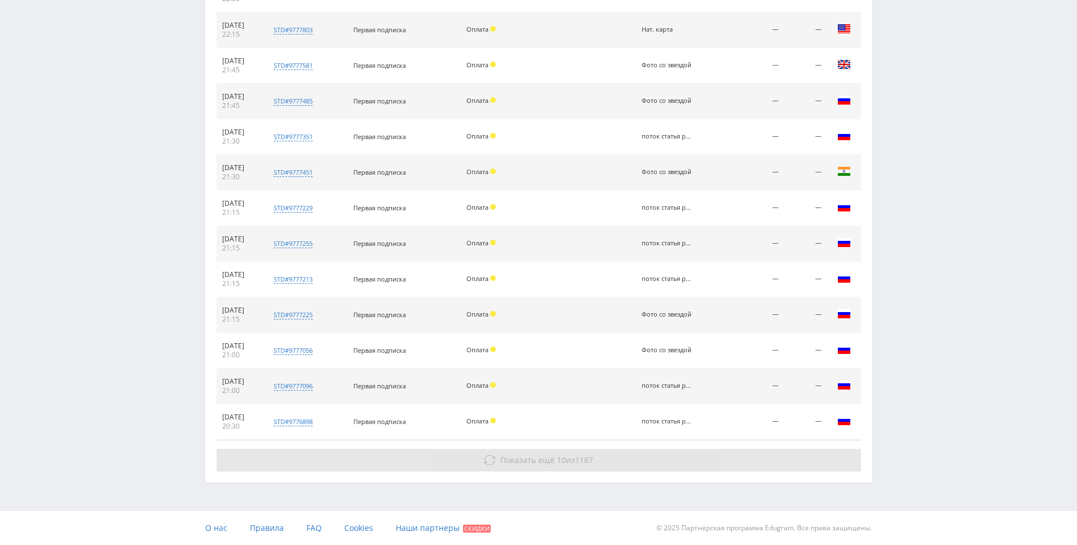
click at [784, 457] on button "Показать ещё 10 из 1187" at bounding box center [538, 460] width 644 height 23
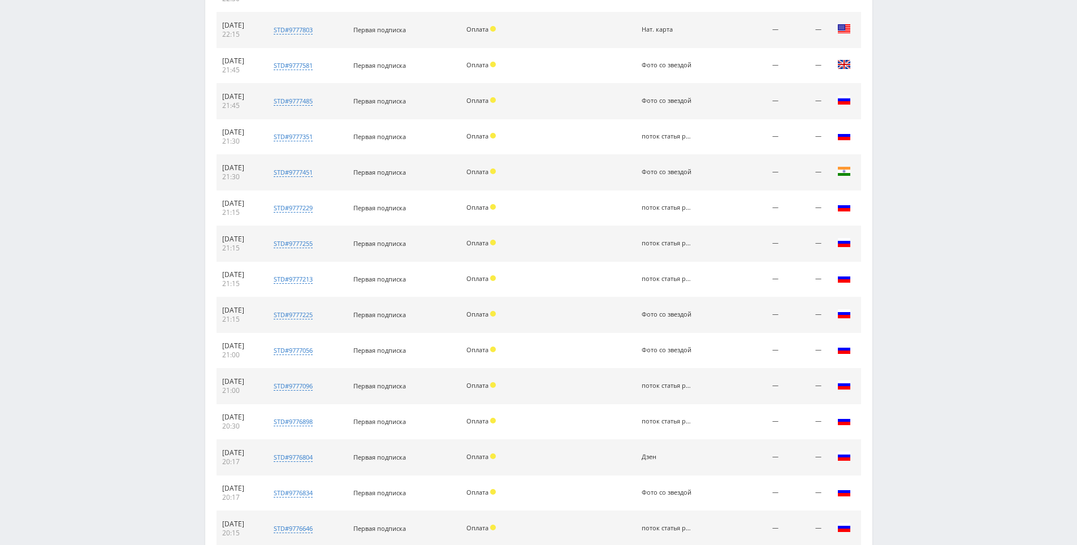
scroll to position [2861, 0]
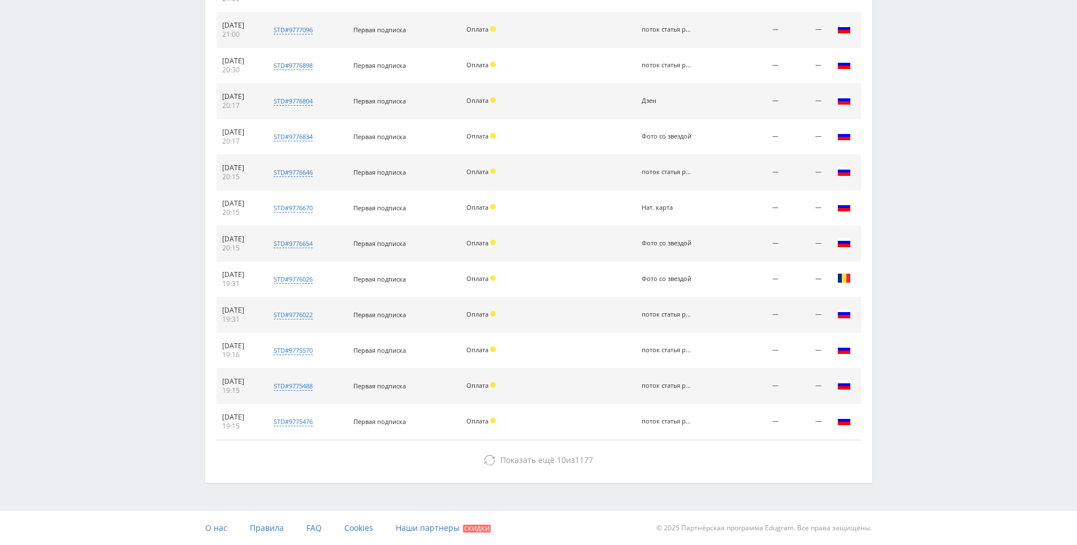
drag, startPoint x: 885, startPoint y: 471, endPoint x: 858, endPoint y: 492, distance: 33.5
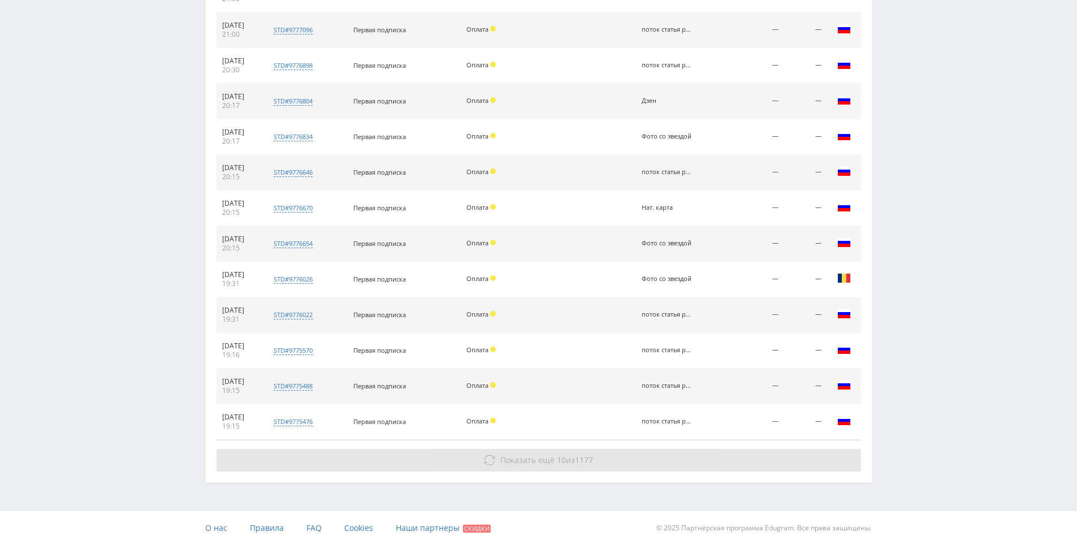
click at [805, 470] on button "Показать ещё 10 из 1177" at bounding box center [538, 460] width 644 height 23
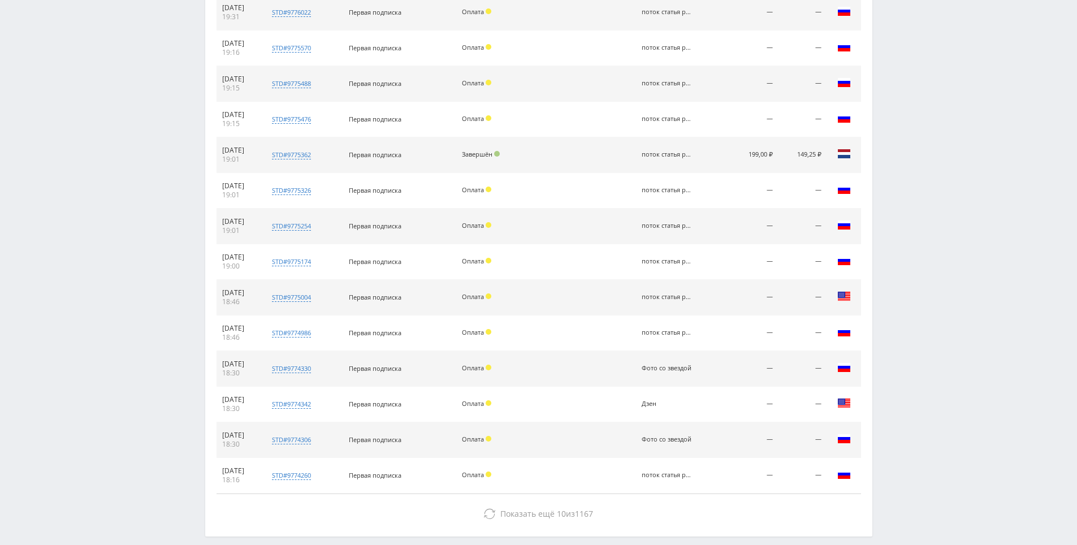
drag, startPoint x: 908, startPoint y: 463, endPoint x: 910, endPoint y: 479, distance: 16.0
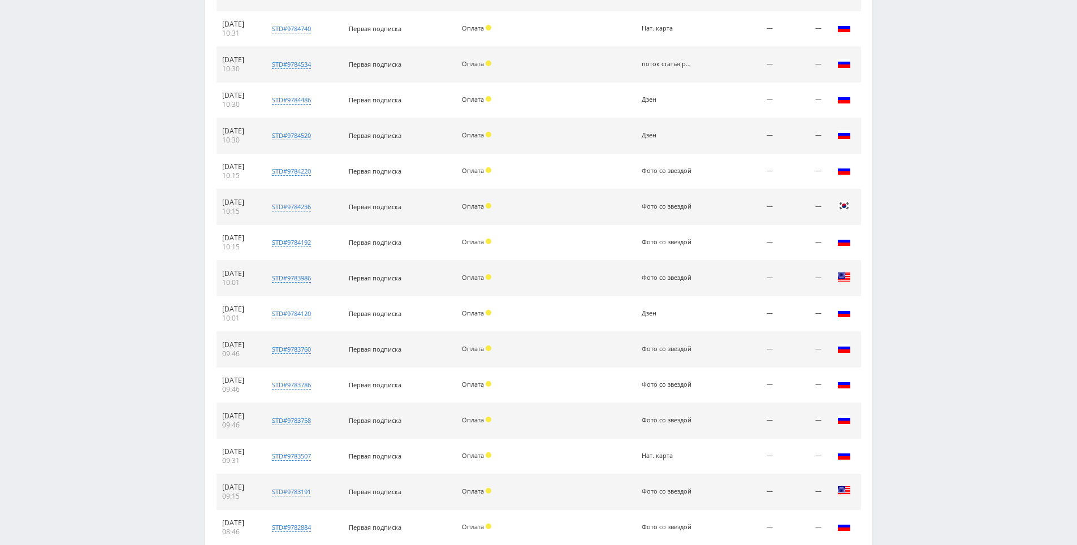
scroll to position [0, 0]
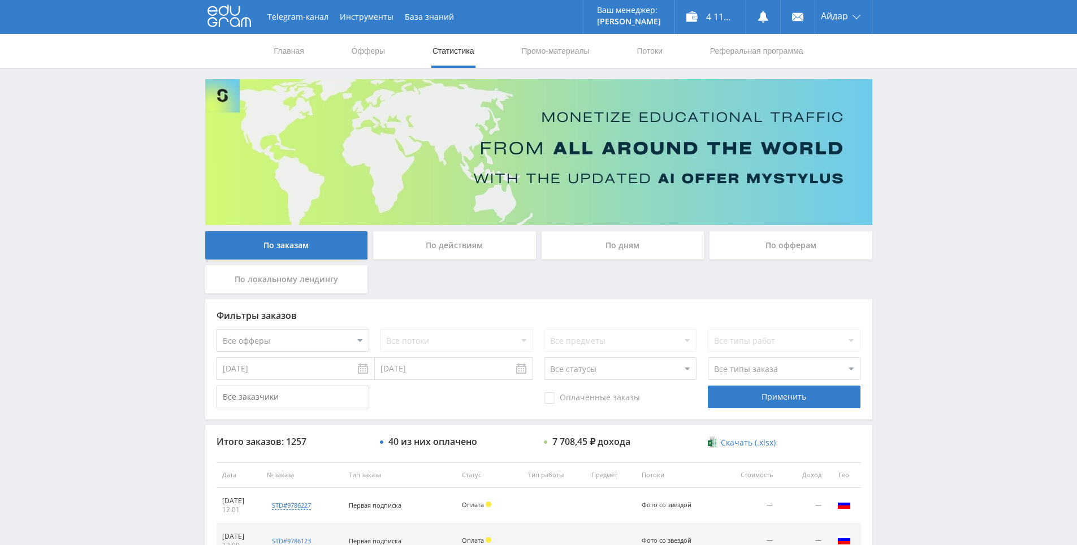
drag, startPoint x: 909, startPoint y: 329, endPoint x: 892, endPoint y: 199, distance: 131.1
drag, startPoint x: 935, startPoint y: 246, endPoint x: 927, endPoint y: 166, distance: 80.0
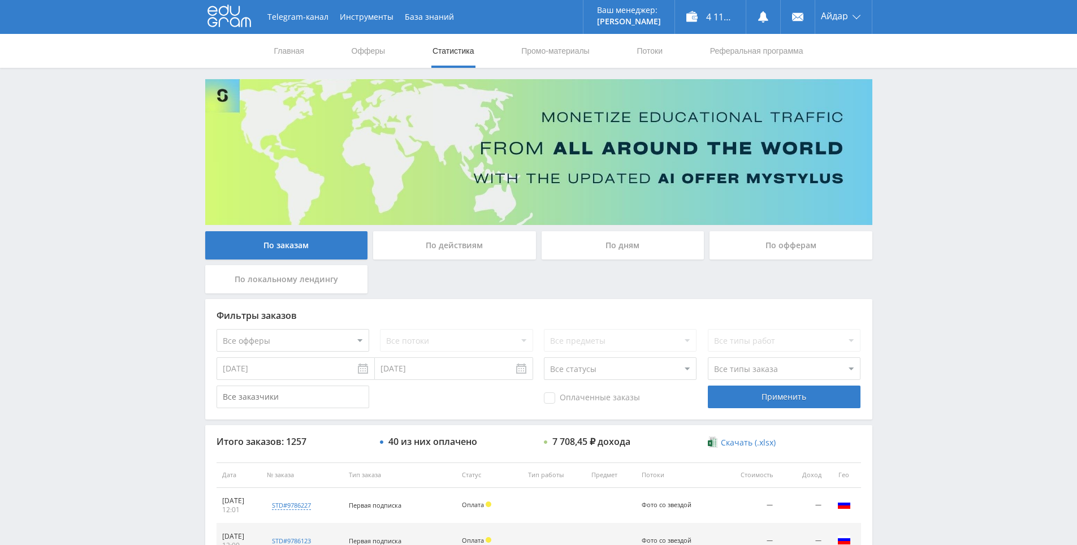
drag, startPoint x: 922, startPoint y: 152, endPoint x: 906, endPoint y: 142, distance: 19.3
drag, startPoint x: 917, startPoint y: 250, endPoint x: 922, endPoint y: 203, distance: 47.1
drag, startPoint x: 922, startPoint y: 203, endPoint x: 899, endPoint y: 194, distance: 24.6
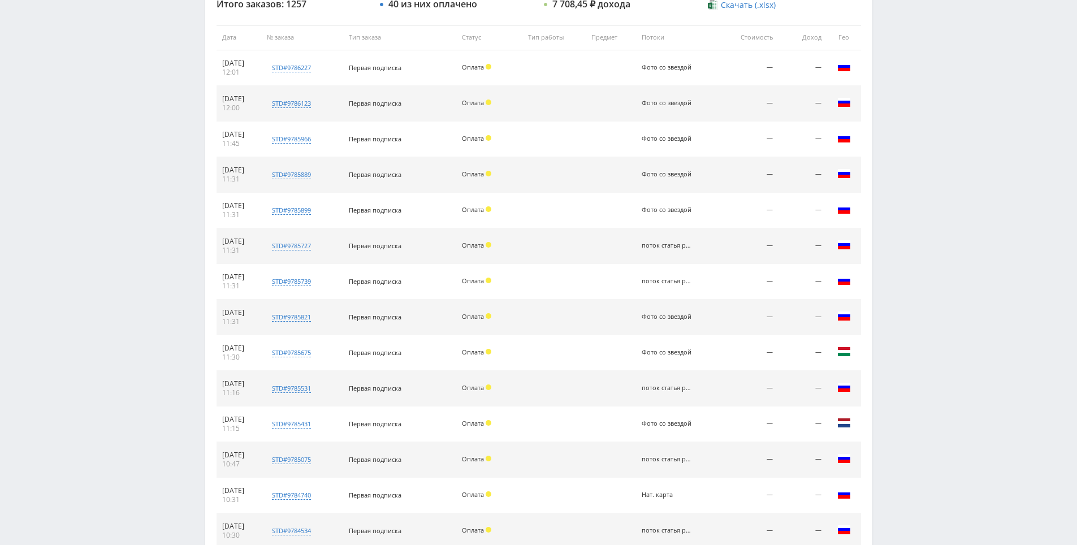
drag, startPoint x: 882, startPoint y: 198, endPoint x: 895, endPoint y: 271, distance: 74.7
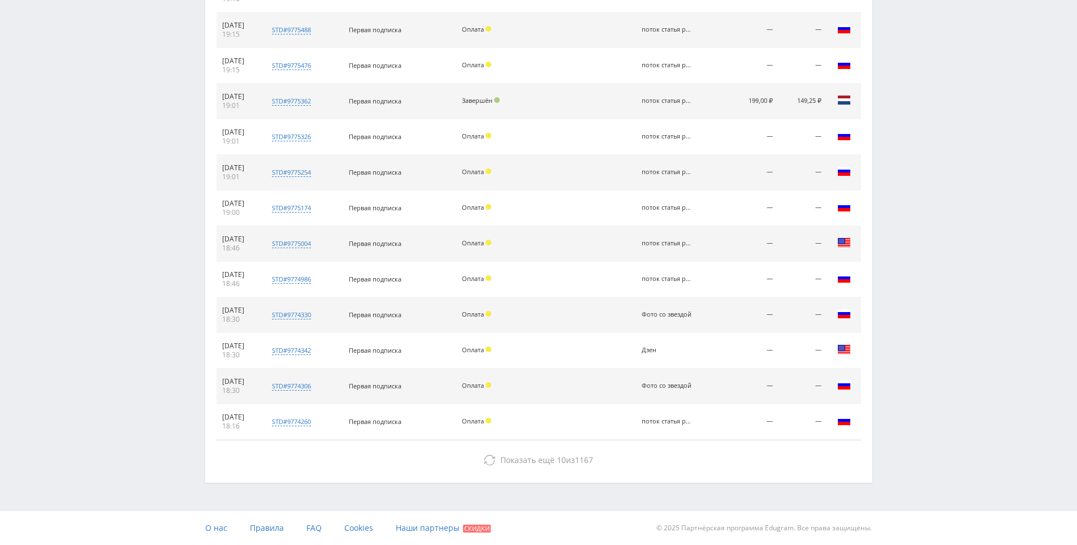
drag, startPoint x: 896, startPoint y: 332, endPoint x: 883, endPoint y: 357, distance: 28.6
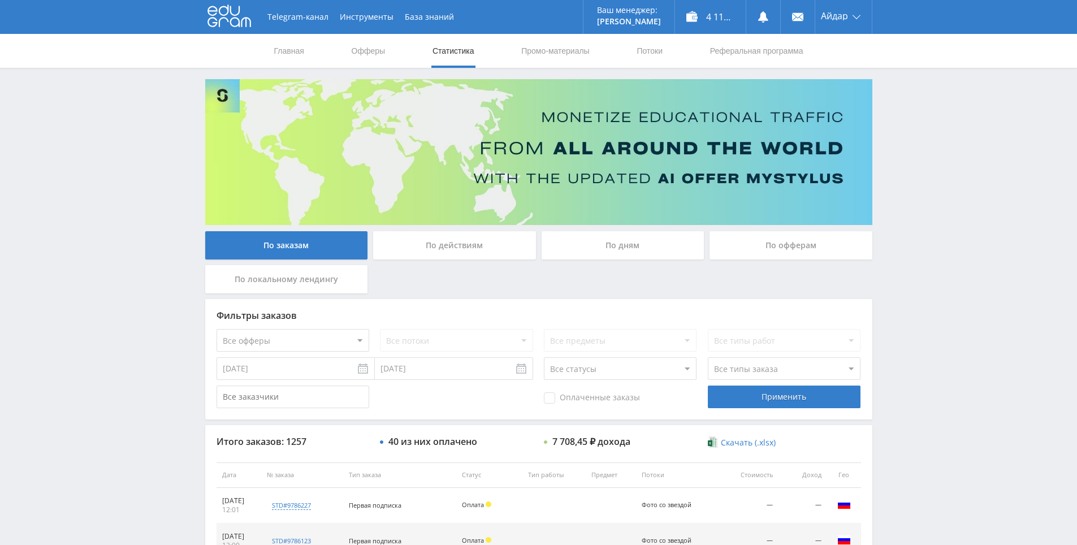
drag, startPoint x: 883, startPoint y: 357, endPoint x: 891, endPoint y: 274, distance: 84.1
drag, startPoint x: 892, startPoint y: 269, endPoint x: 892, endPoint y: 217, distance: 52.0
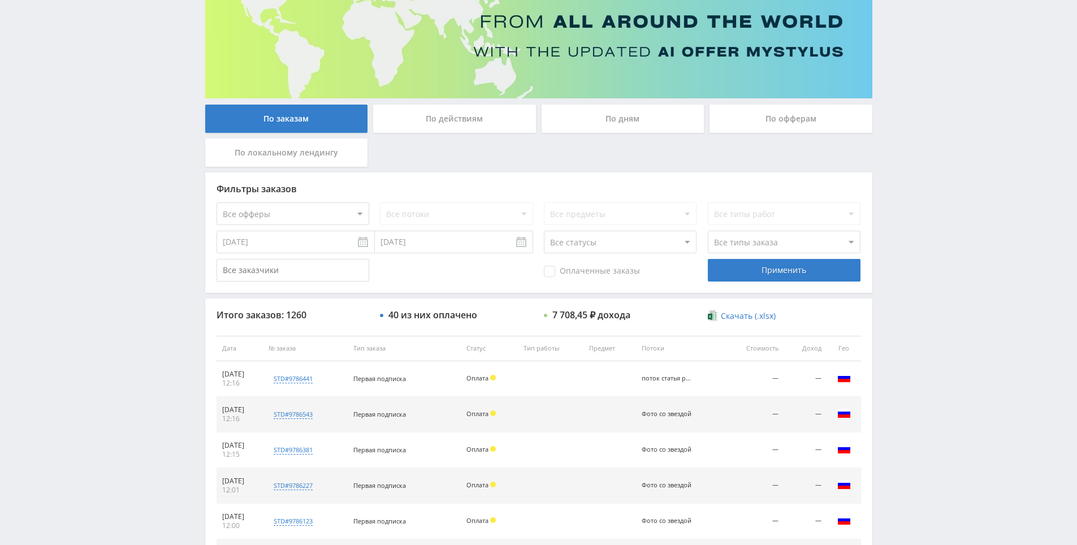
scroll to position [193, 0]
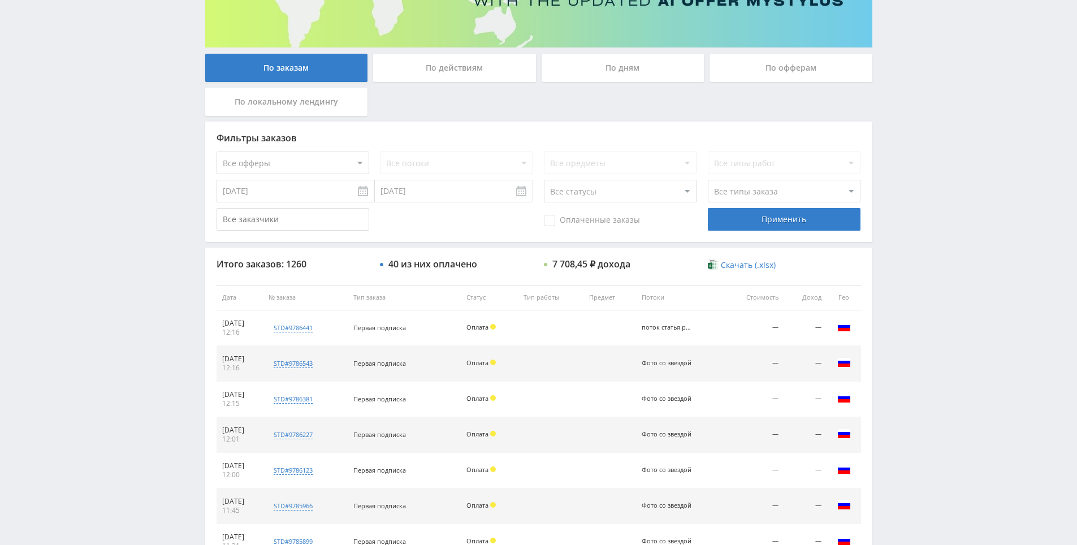
drag, startPoint x: 904, startPoint y: 345, endPoint x: 905, endPoint y: 394, distance: 49.7
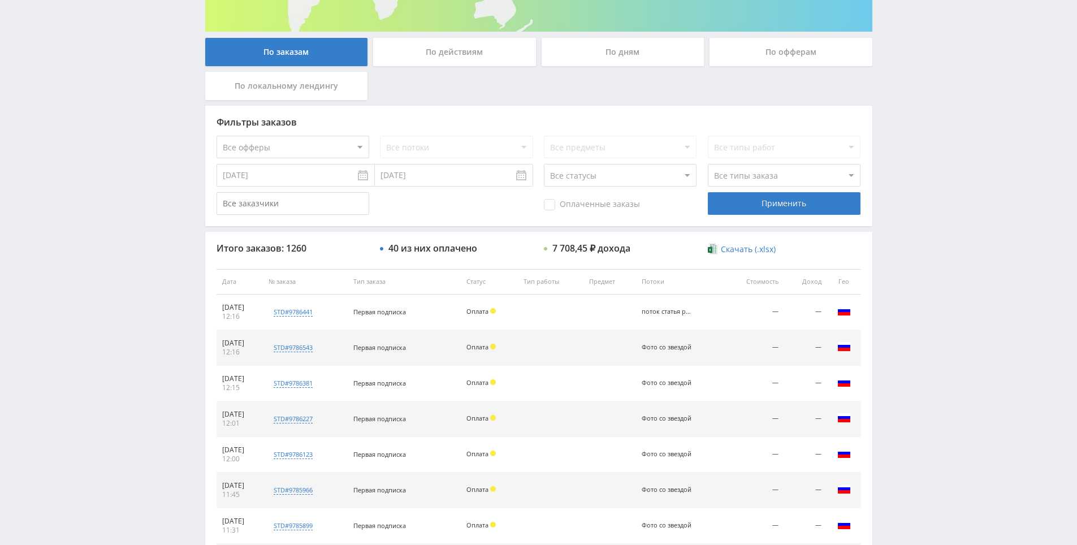
drag, startPoint x: 903, startPoint y: 403, endPoint x: 896, endPoint y: 380, distance: 23.8
drag, startPoint x: 892, startPoint y: 369, endPoint x: 888, endPoint y: 361, distance: 9.4
click at [891, 367] on div "Telegram-канал Инструменты База знаний Ваш менеджер: [PERSON_NAME] Online @edug…" at bounding box center [538, 281] width 1077 height 949
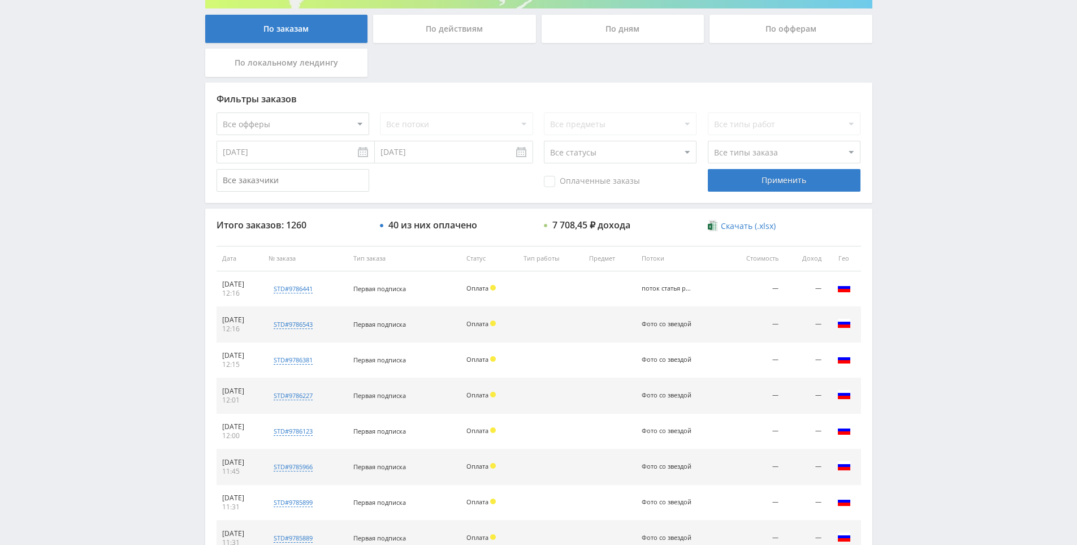
drag, startPoint x: 888, startPoint y: 359, endPoint x: 891, endPoint y: 388, distance: 28.9
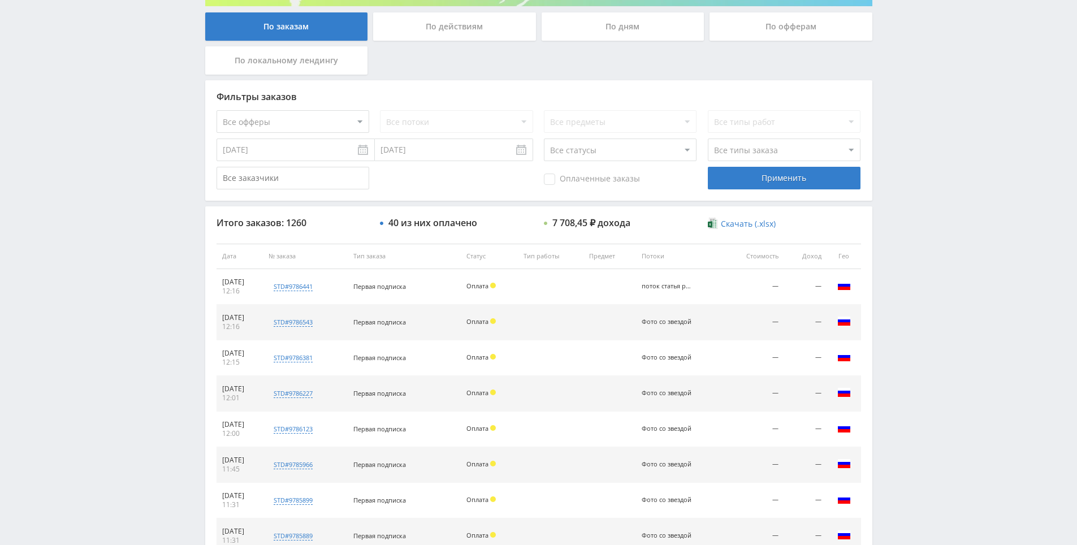
click at [887, 362] on div "Telegram-канал Инструменты База знаний Ваш менеджер: [PERSON_NAME] Online @edug…" at bounding box center [538, 255] width 1077 height 949
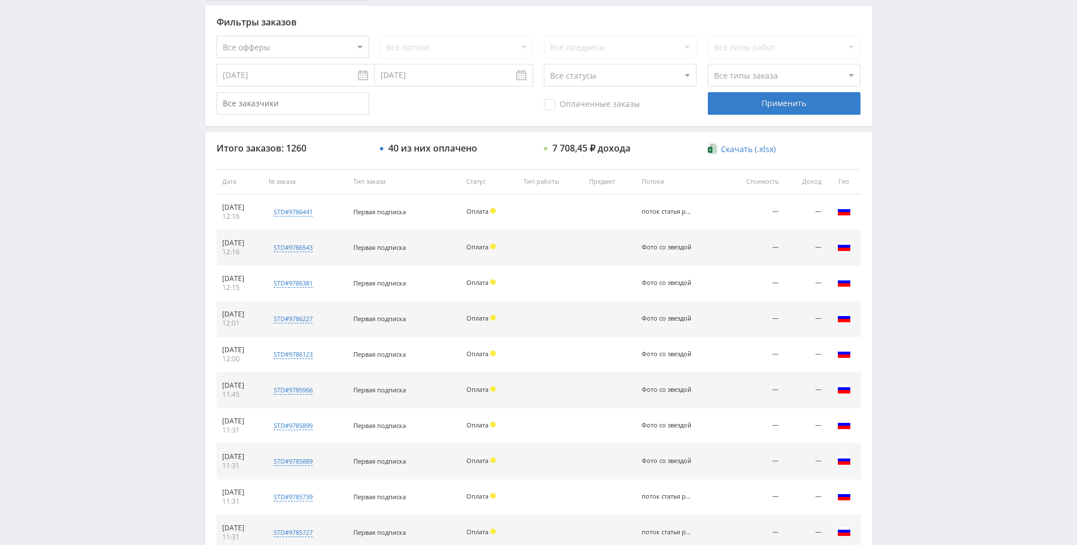
scroll to position [404, 0]
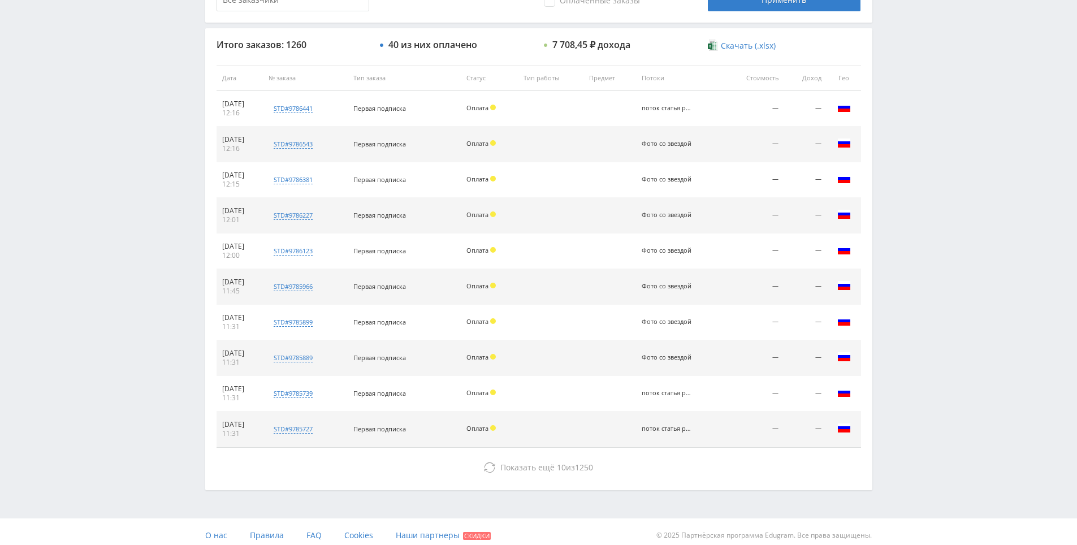
drag, startPoint x: 884, startPoint y: 377, endPoint x: 812, endPoint y: 424, distance: 87.0
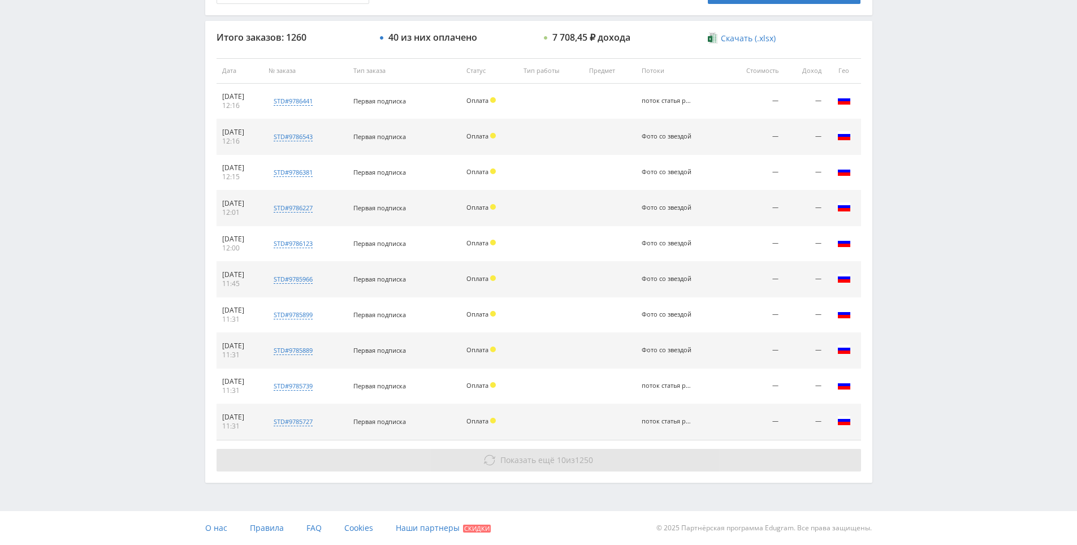
click at [540, 465] on button "Показать ещё 10 из 1250" at bounding box center [538, 460] width 644 height 23
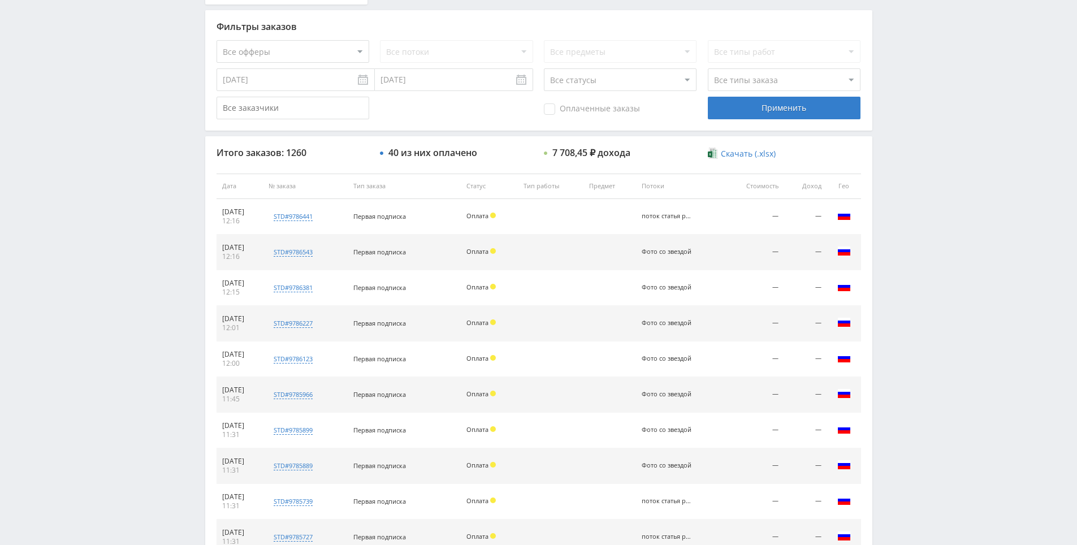
drag, startPoint x: 890, startPoint y: 470, endPoint x: 895, endPoint y: 409, distance: 60.7
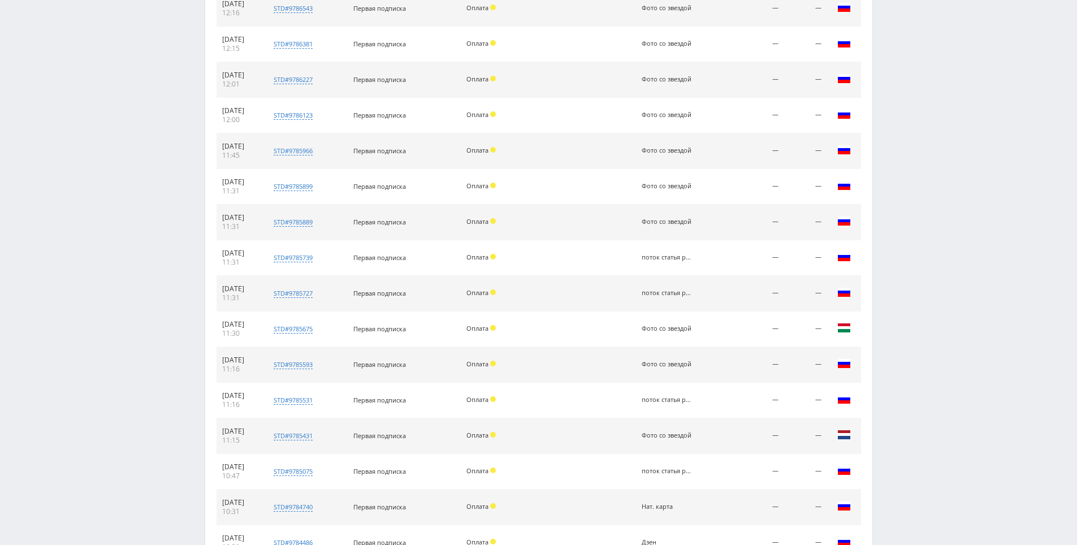
drag, startPoint x: 895, startPoint y: 409, endPoint x: 897, endPoint y: 485, distance: 76.3
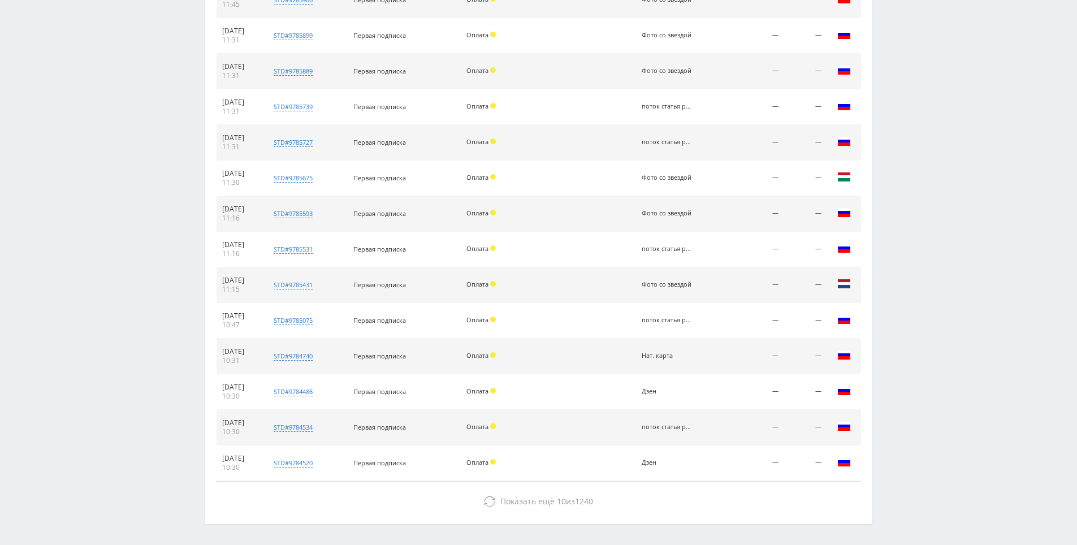
drag, startPoint x: 879, startPoint y: 393, endPoint x: 883, endPoint y: 367, distance: 26.2
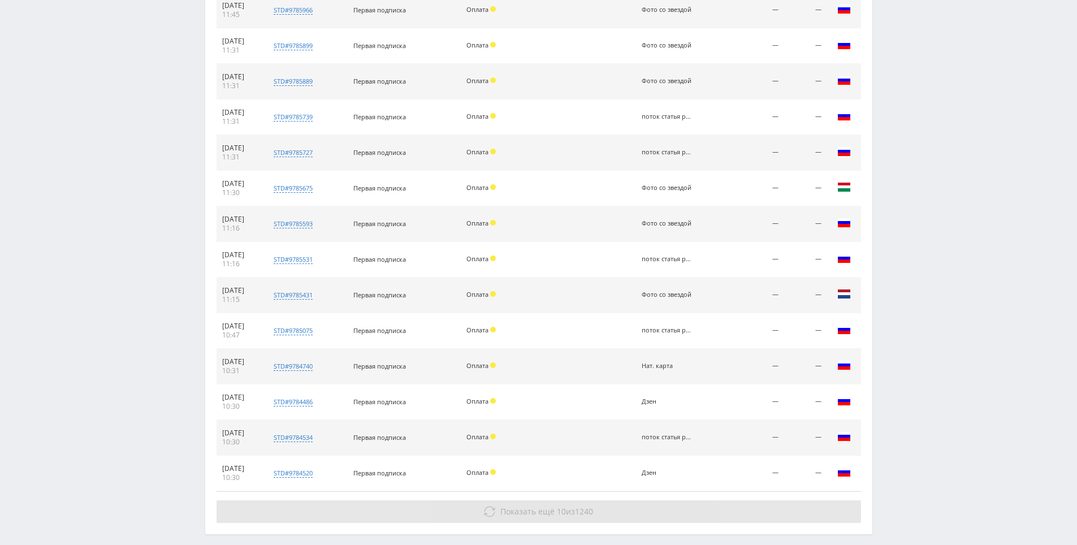
click at [641, 517] on button "Показать ещё 10 из 1240" at bounding box center [538, 511] width 644 height 23
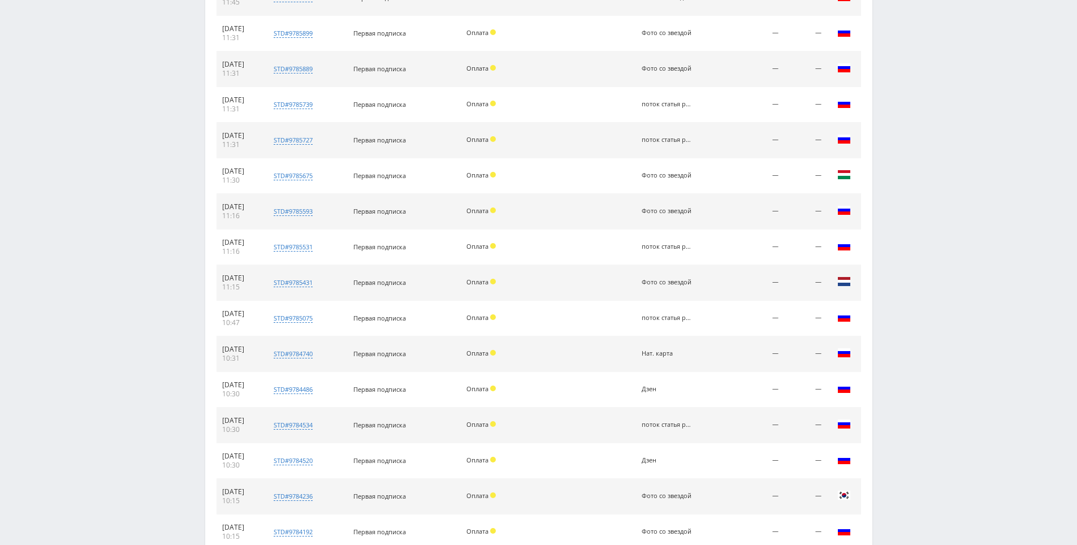
drag, startPoint x: 894, startPoint y: 387, endPoint x: 871, endPoint y: 458, distance: 74.2
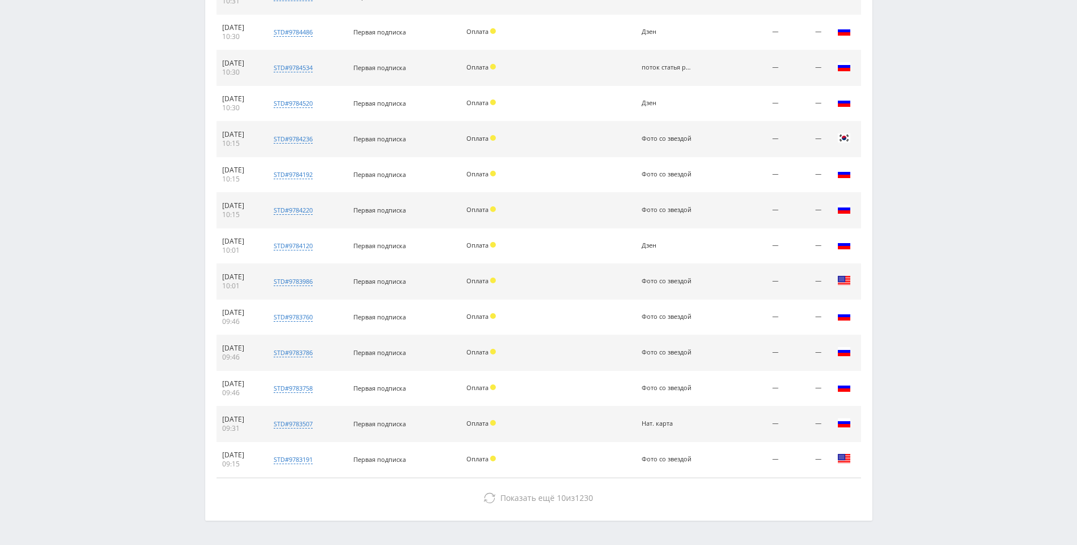
scroll to position [1081, 0]
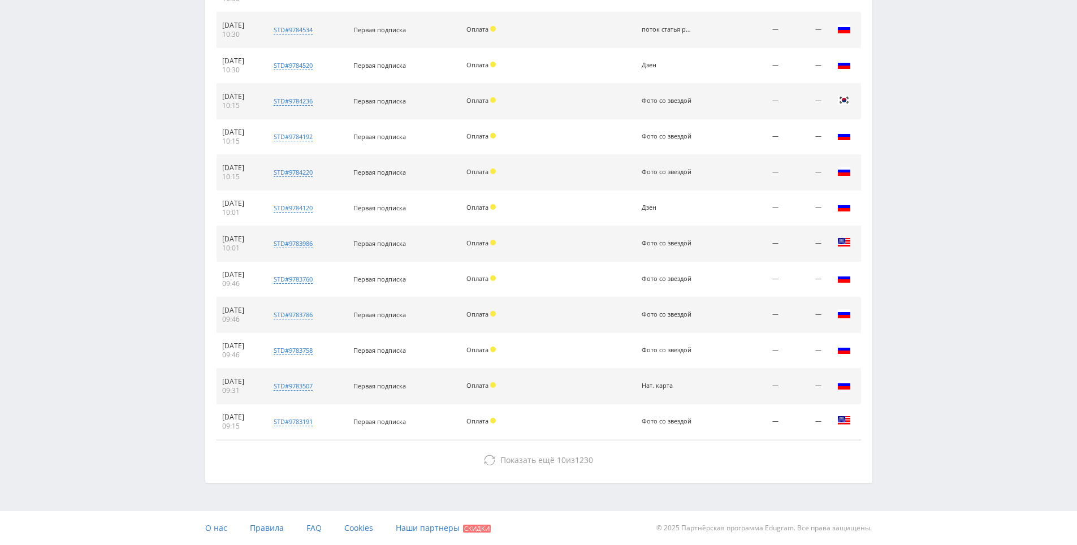
drag, startPoint x: 892, startPoint y: 417, endPoint x: 810, endPoint y: 424, distance: 82.8
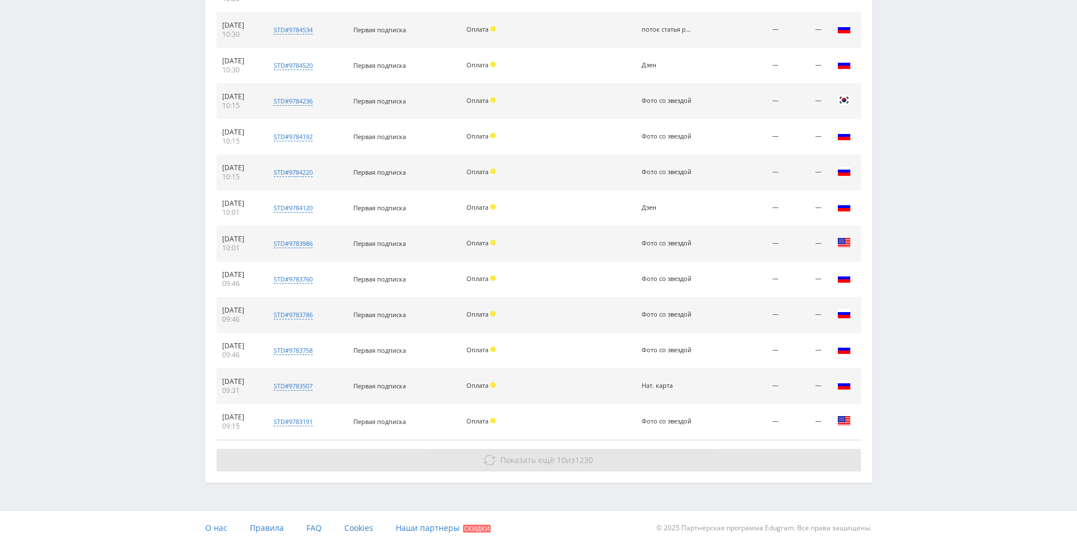
click at [713, 459] on button "Показать ещё 10 из 1230" at bounding box center [538, 460] width 644 height 23
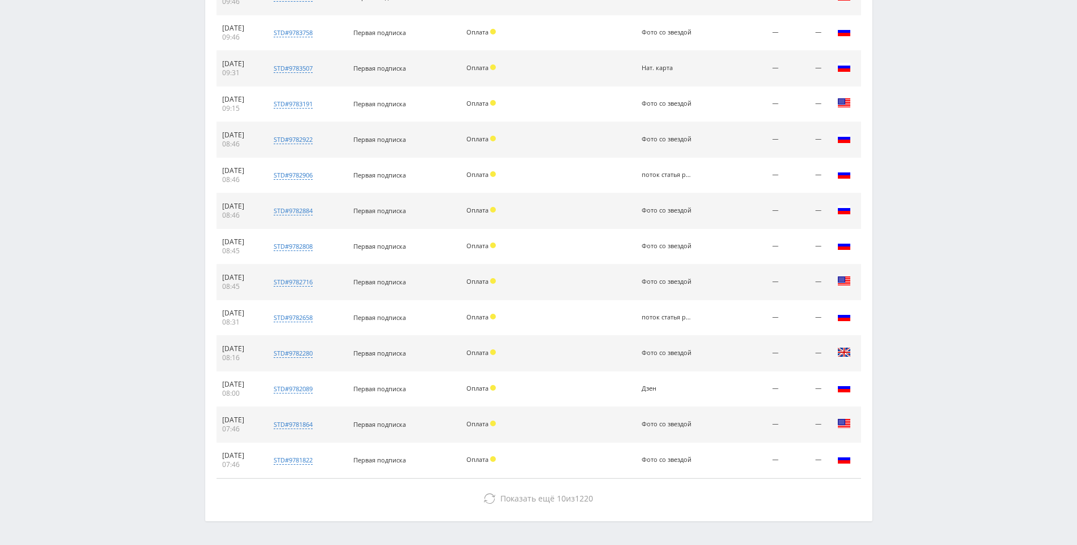
drag, startPoint x: 893, startPoint y: 361, endPoint x: 881, endPoint y: 423, distance: 63.4
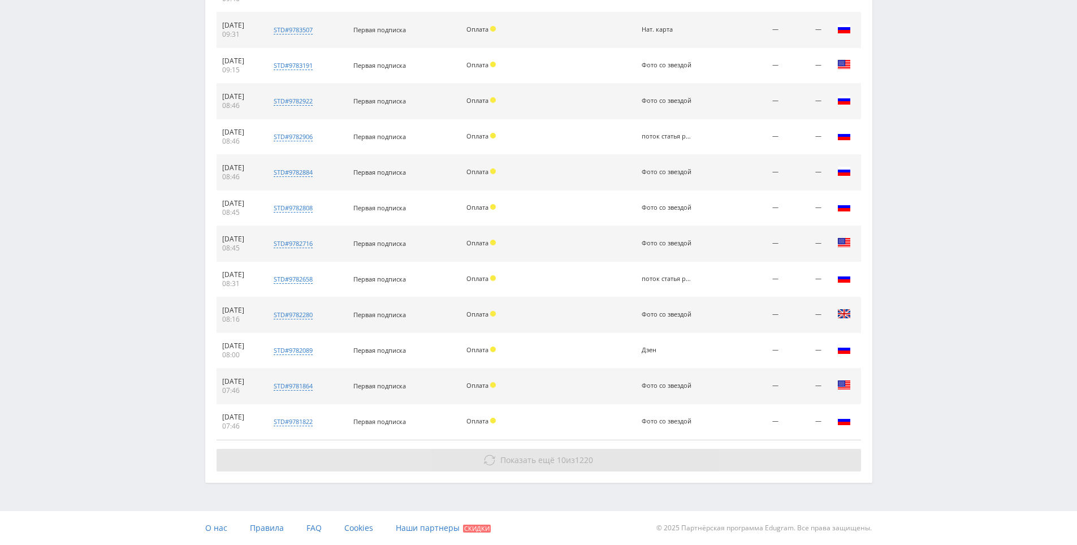
click at [751, 469] on button "Показать ещё 10 из 1220" at bounding box center [538, 460] width 644 height 23
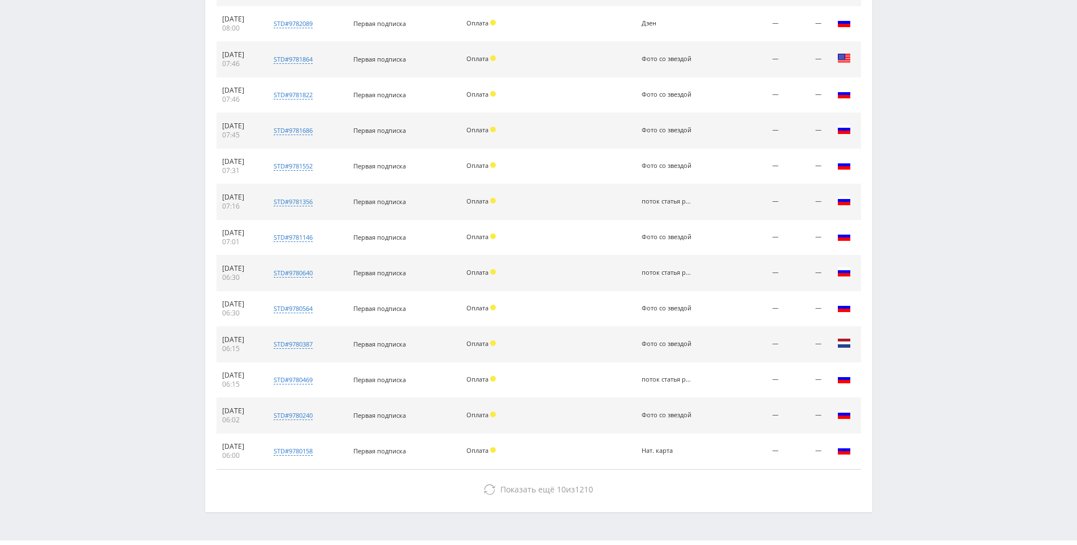
drag, startPoint x: 890, startPoint y: 385, endPoint x: 885, endPoint y: 467, distance: 81.5
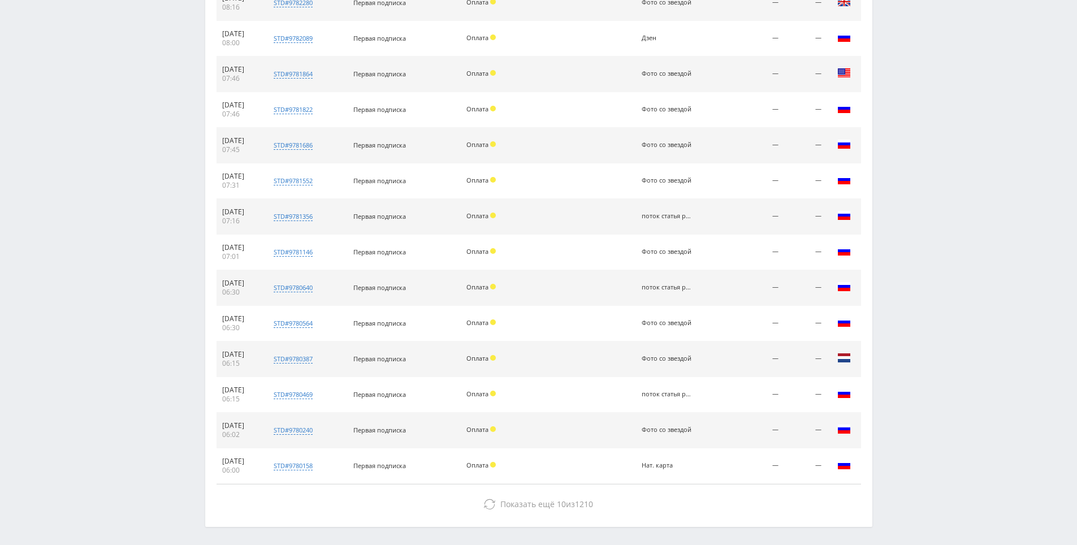
scroll to position [1736, 0]
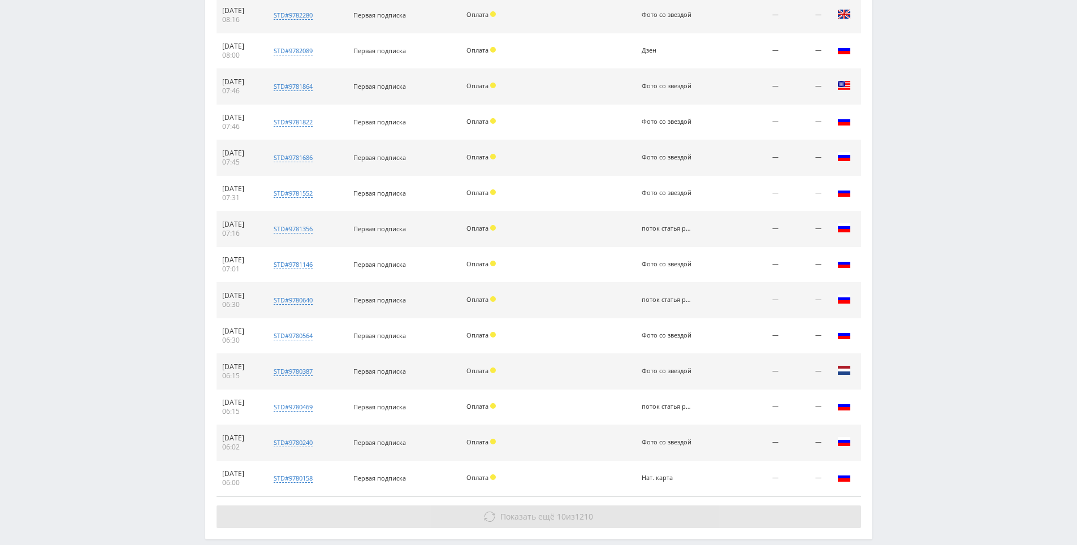
click at [725, 514] on button "Показать ещё 10 из 1210" at bounding box center [538, 516] width 644 height 23
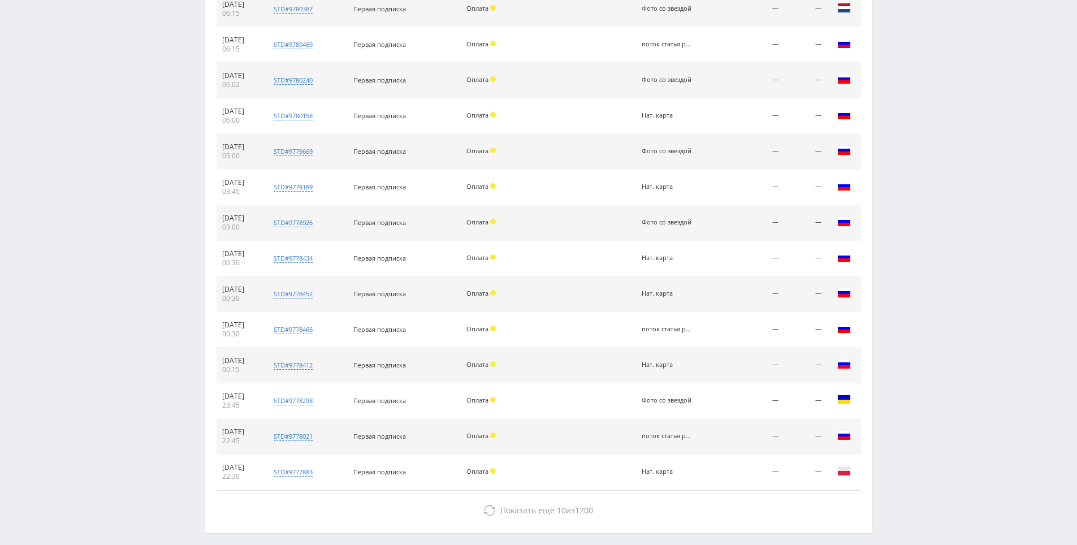
drag, startPoint x: 914, startPoint y: 381, endPoint x: 904, endPoint y: 471, distance: 89.9
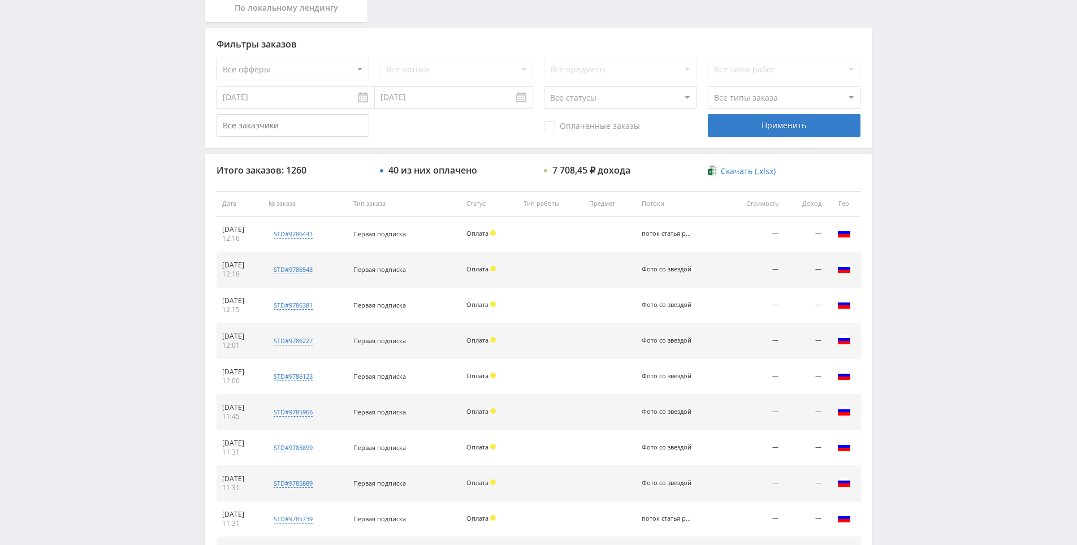
scroll to position [0, 0]
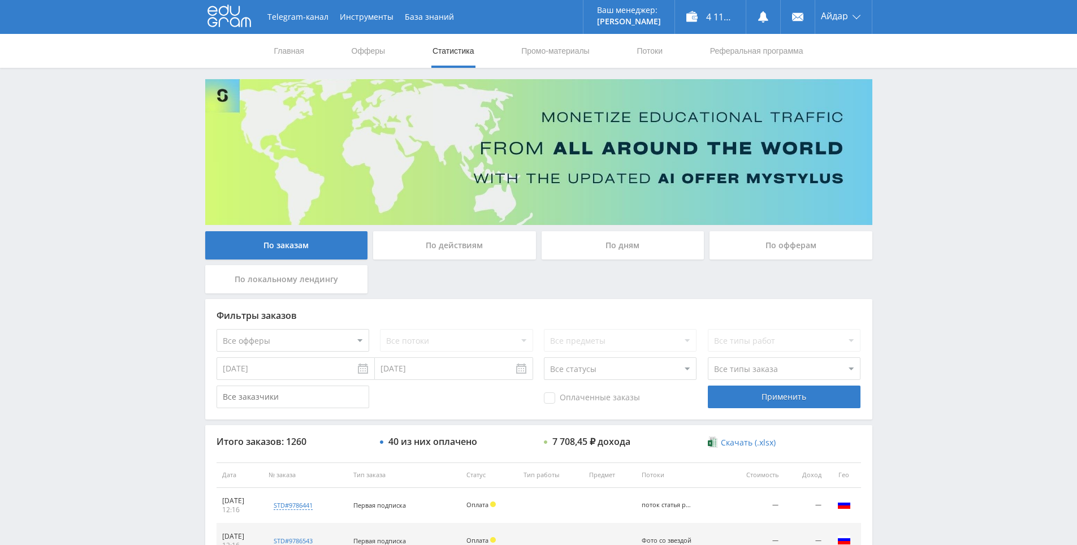
drag, startPoint x: 903, startPoint y: 456, endPoint x: 910, endPoint y: 392, distance: 63.7
drag, startPoint x: 892, startPoint y: 349, endPoint x: 873, endPoint y: 285, distance: 66.0
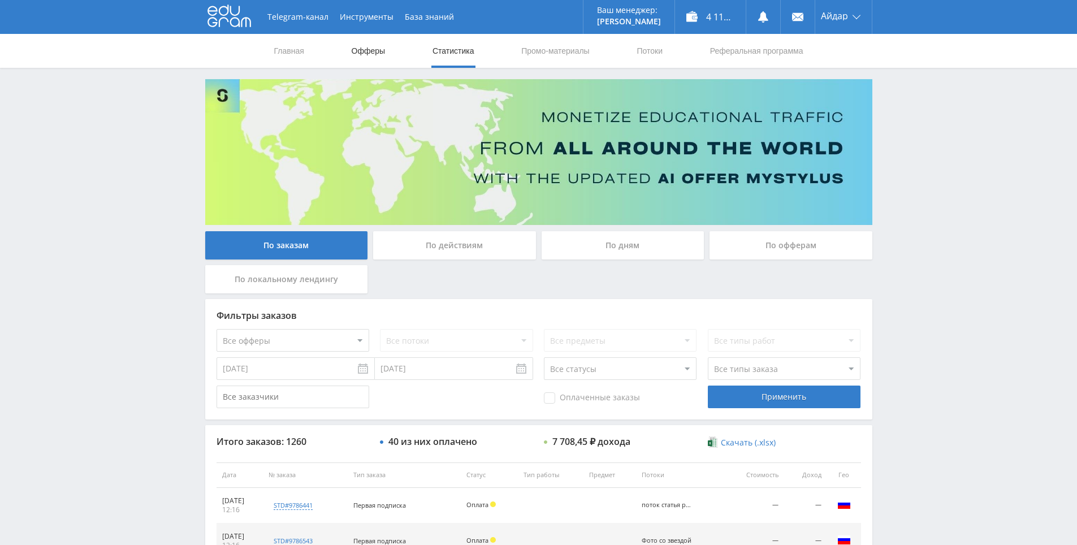
click at [368, 57] on link "Офферы" at bounding box center [368, 51] width 36 height 34
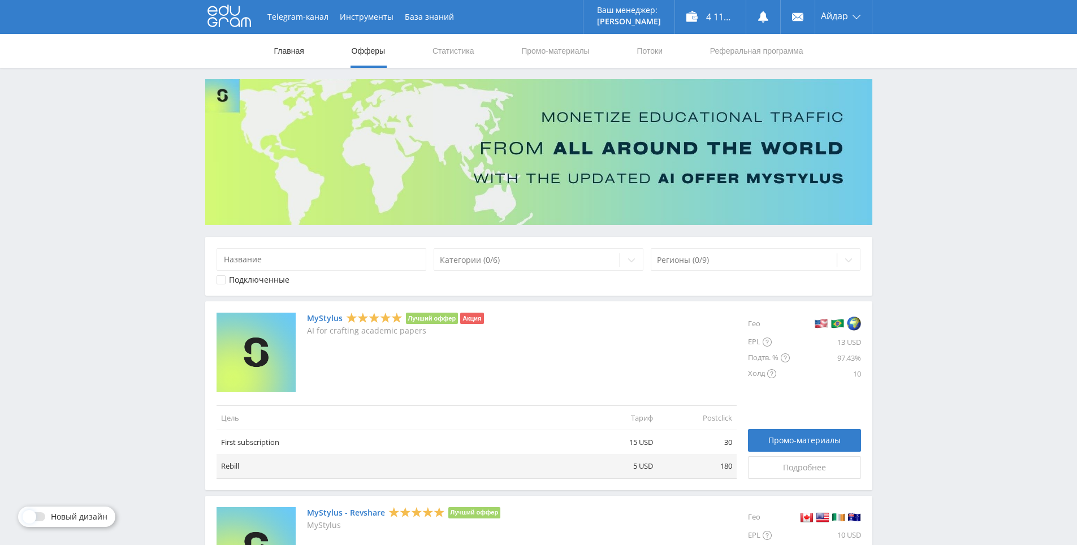
click at [292, 55] on link "Главная" at bounding box center [289, 51] width 32 height 34
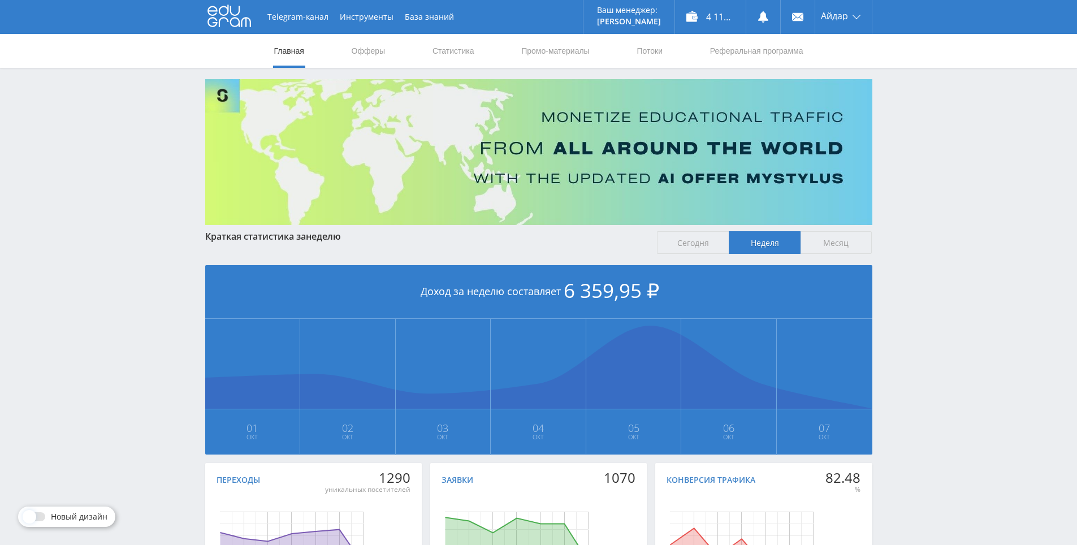
drag, startPoint x: 921, startPoint y: 385, endPoint x: 788, endPoint y: 275, distance: 171.8
click at [824, 247] on span "Месяц" at bounding box center [836, 242] width 72 height 23
click at [0, 0] on input "Месяц" at bounding box center [0, 0] width 0 height 0
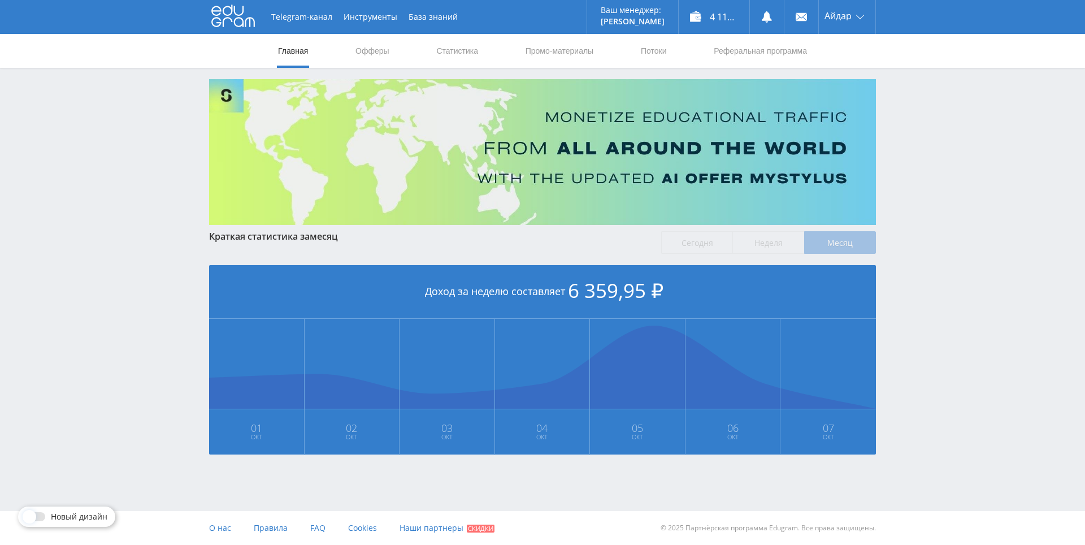
drag, startPoint x: 921, startPoint y: 305, endPoint x: 898, endPoint y: 254, distance: 55.4
click at [898, 254] on div "Telegram-канал Инструменты База знаний Ваш менеджер: [PERSON_NAME] Online @edug…" at bounding box center [542, 259] width 1085 height 519
click at [898, 255] on div "Telegram-канал Инструменты База знаний Ваш менеджер: [PERSON_NAME] Online @edug…" at bounding box center [542, 259] width 1085 height 519
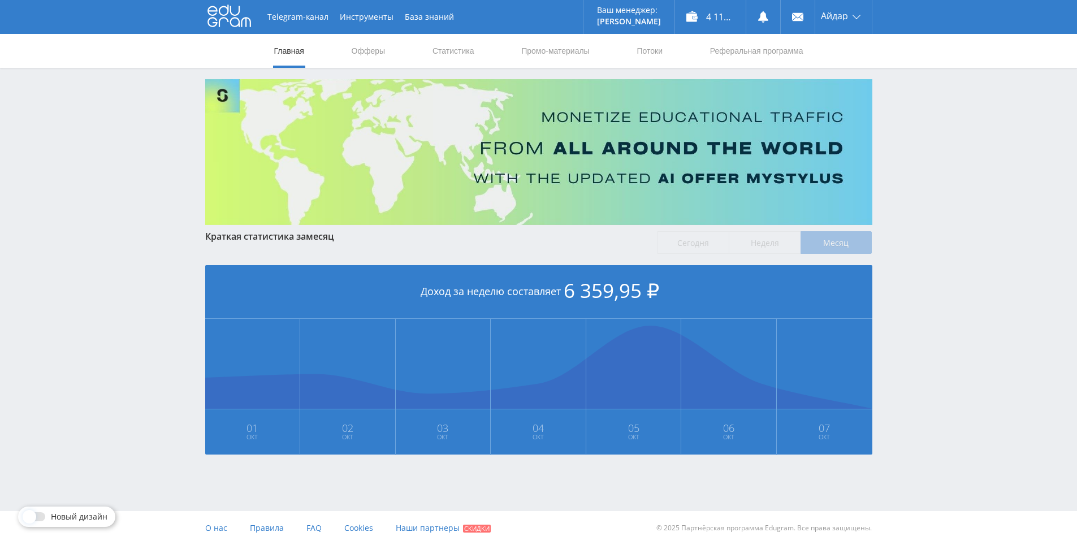
click at [890, 246] on div "Telegram-канал Инструменты База знаний Ваш менеджер: [PERSON_NAME] Online @edug…" at bounding box center [538, 259] width 1077 height 519
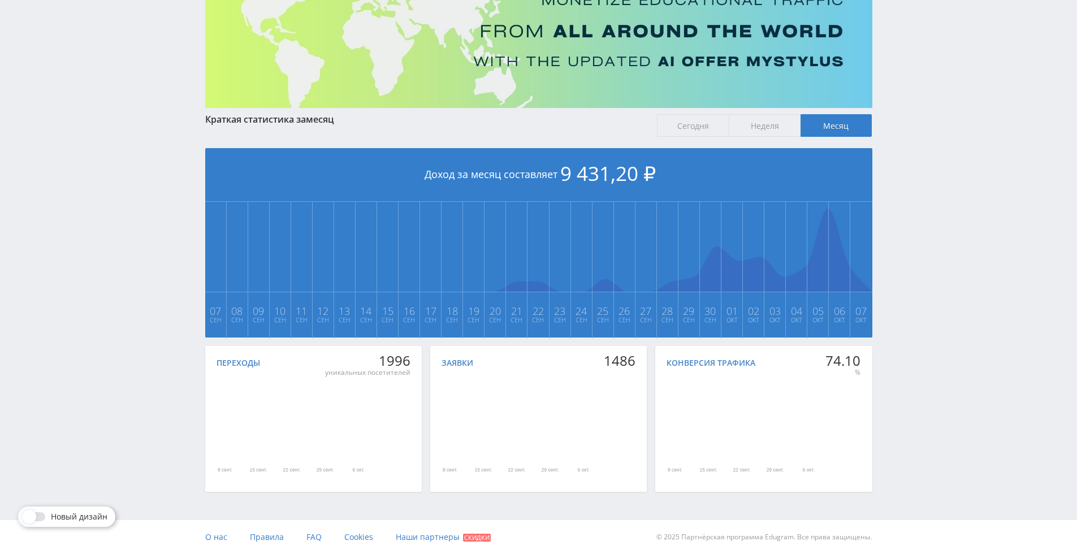
scroll to position [126, 0]
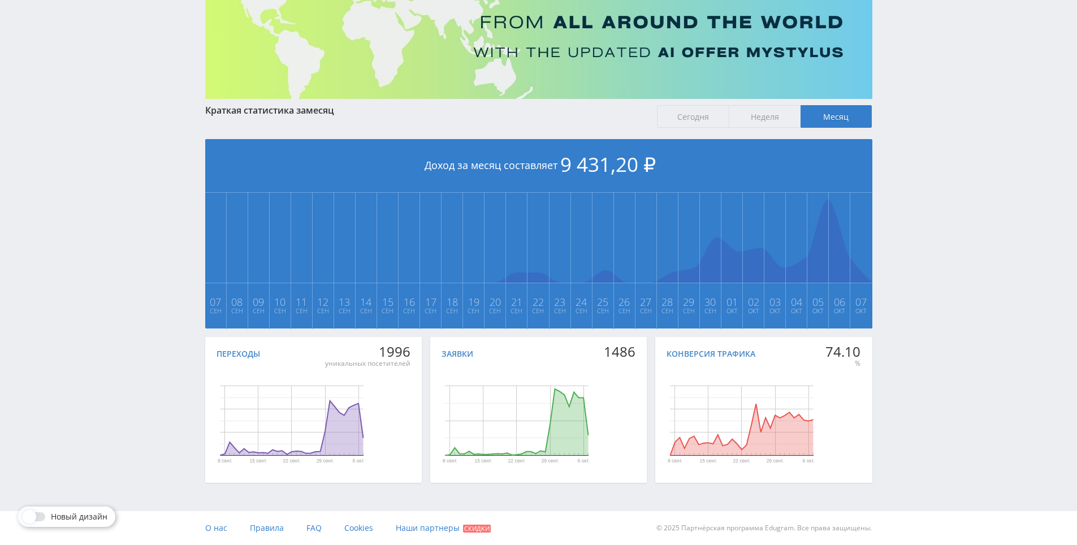
drag, startPoint x: 891, startPoint y: 298, endPoint x: 891, endPoint y: 305, distance: 7.3
